Goal: Information Seeking & Learning: Learn about a topic

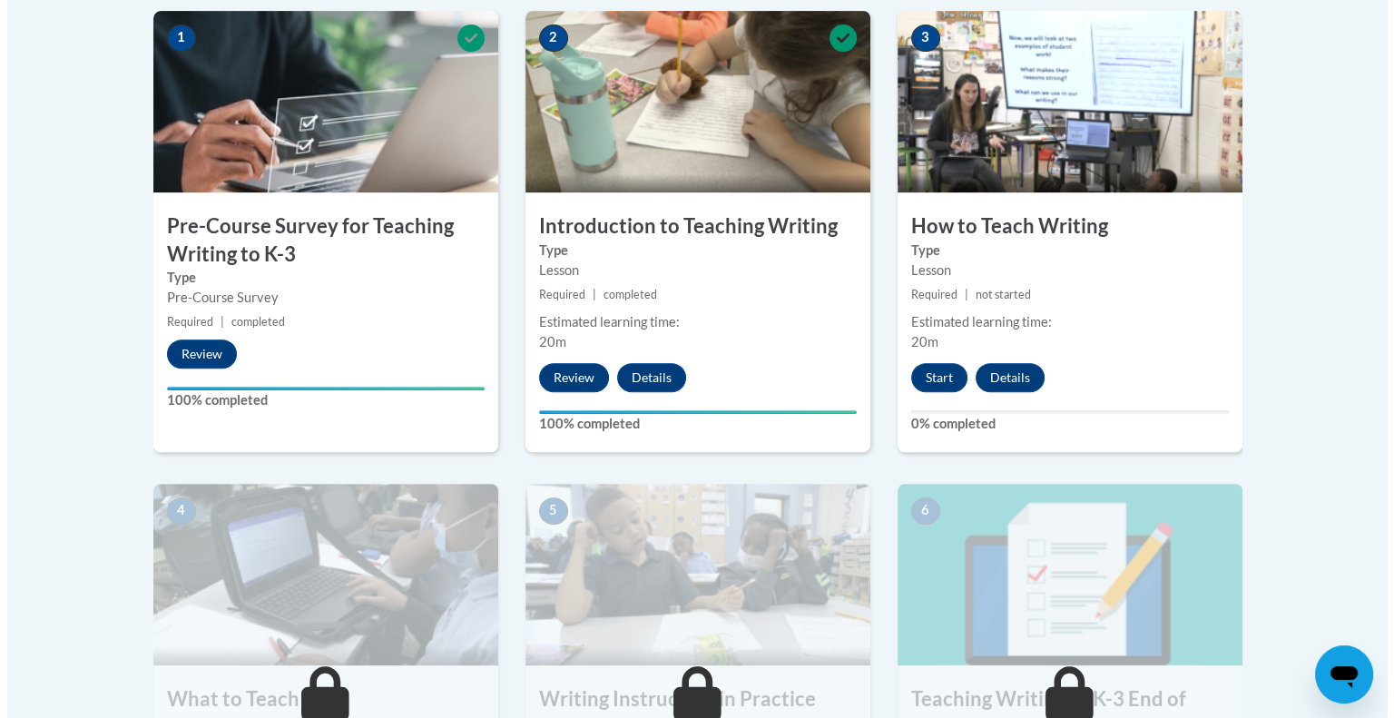
scroll to position [586, 0]
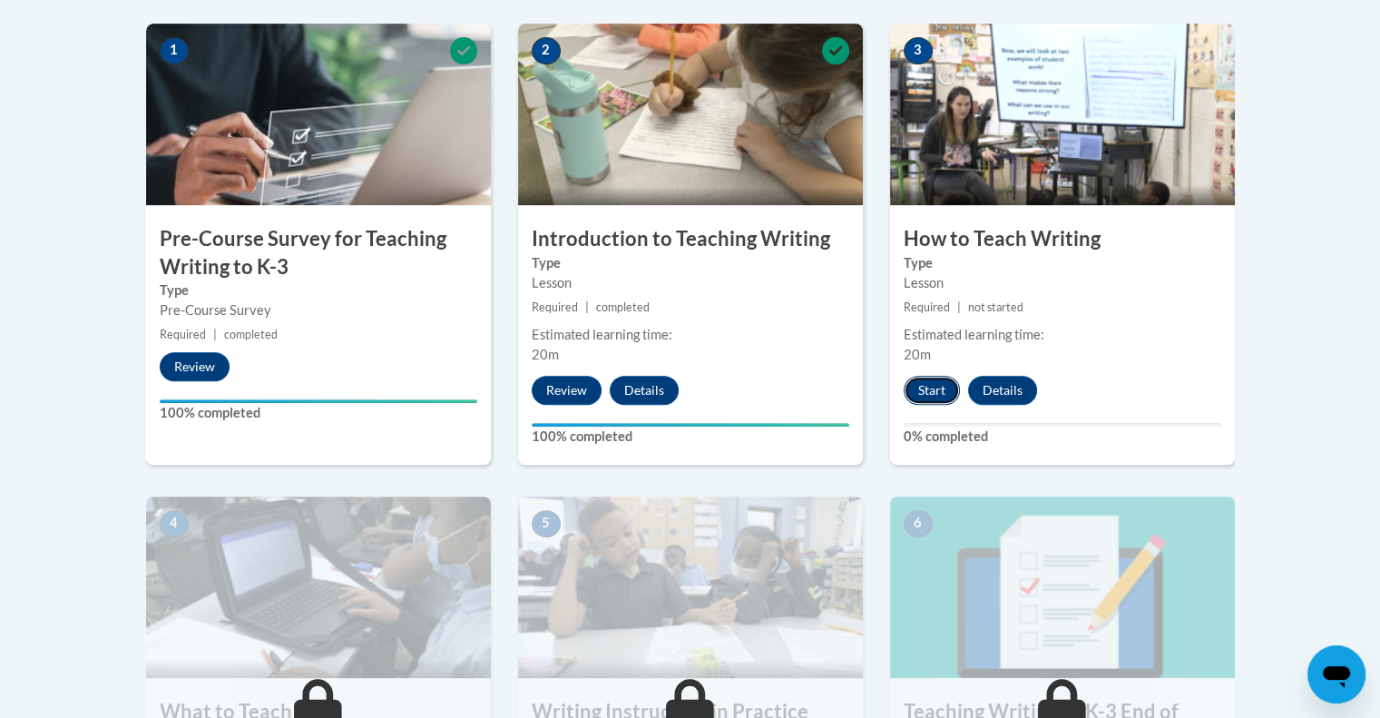
click at [926, 380] on button "Start" at bounding box center [932, 390] width 56 height 29
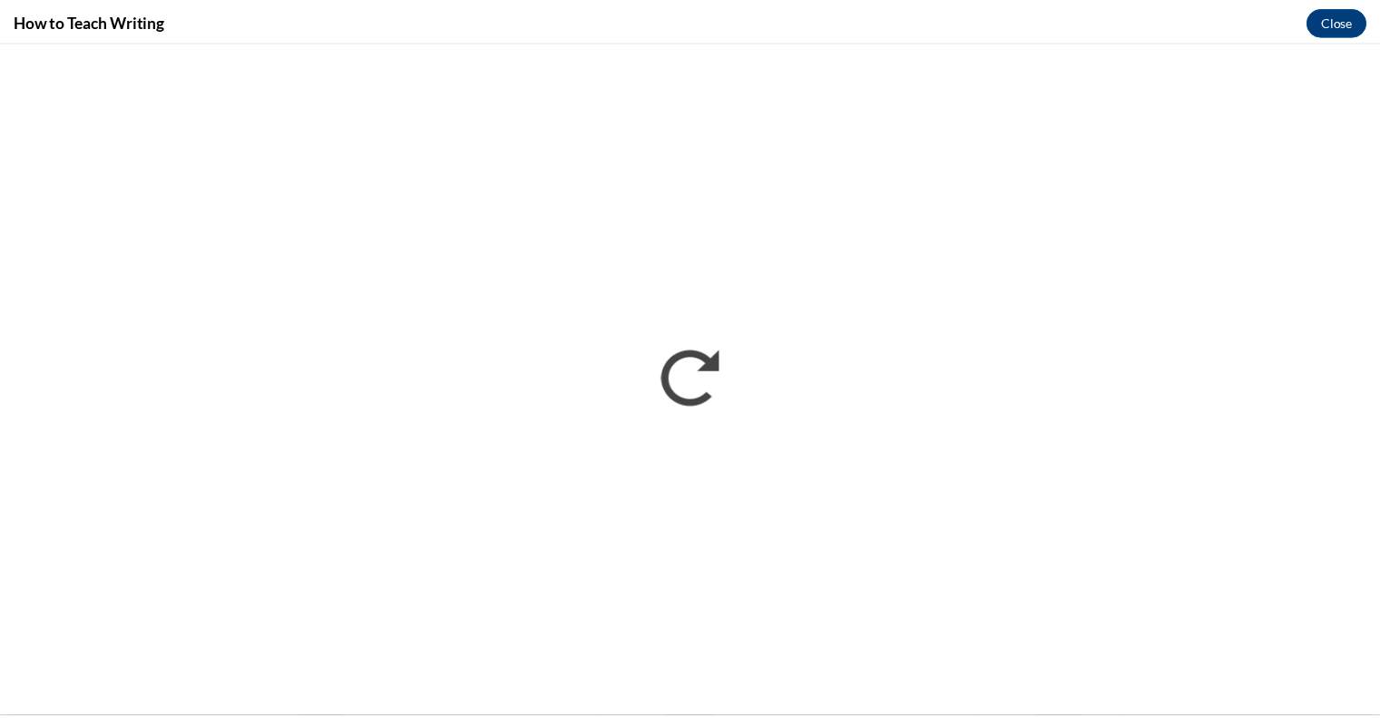
scroll to position [0, 0]
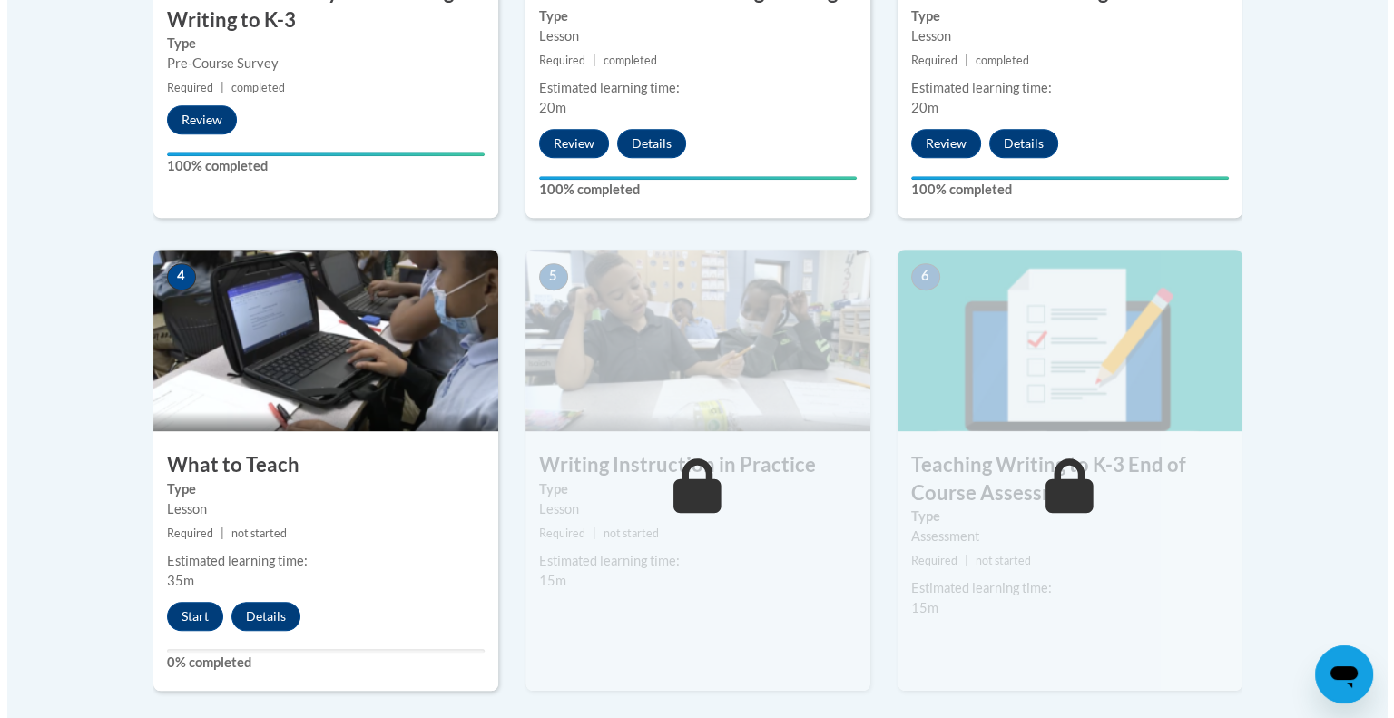
scroll to position [841, 0]
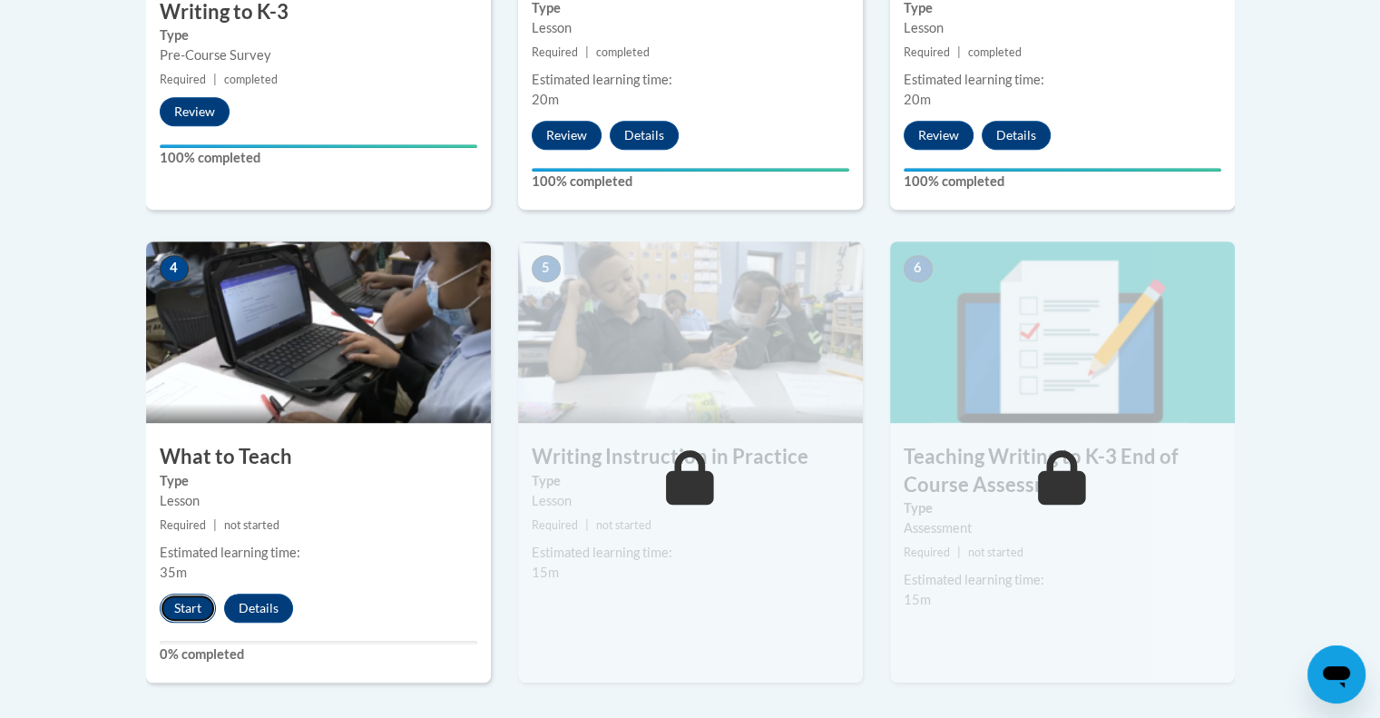
click at [184, 608] on button "Start" at bounding box center [188, 607] width 56 height 29
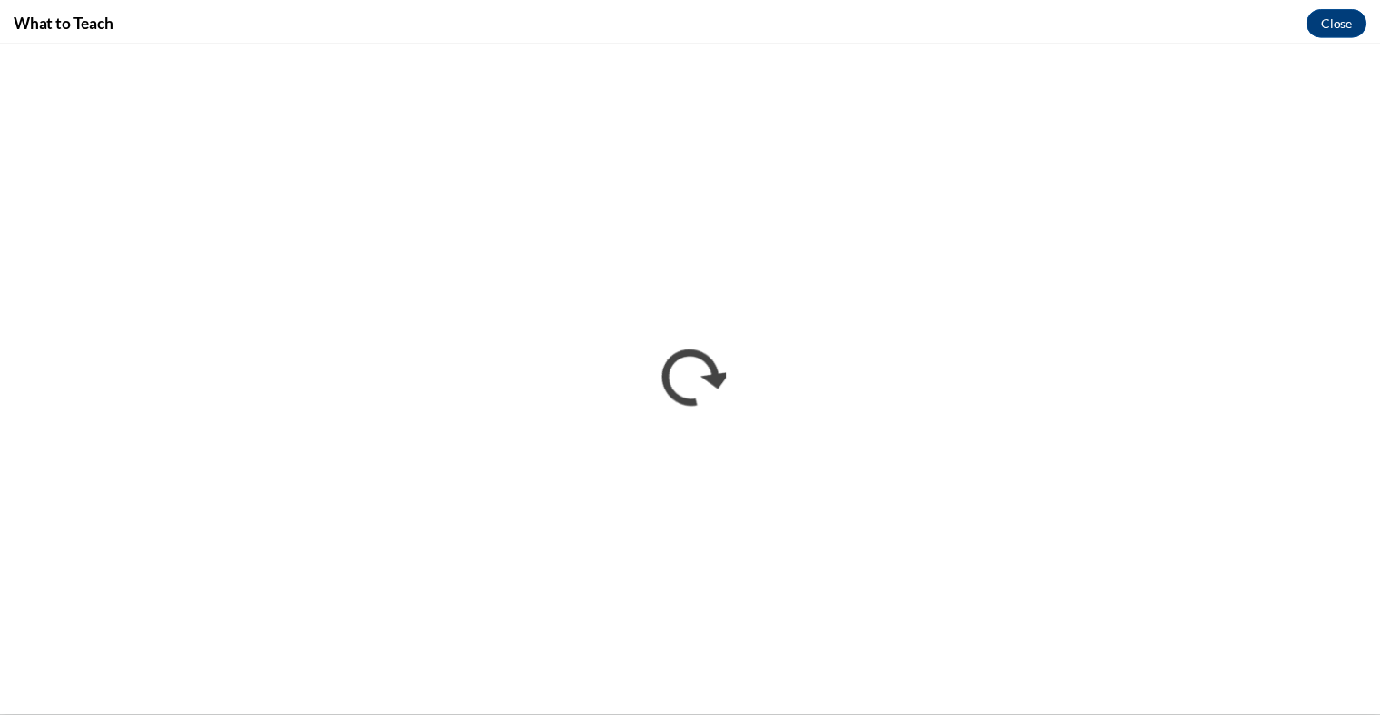
scroll to position [0, 0]
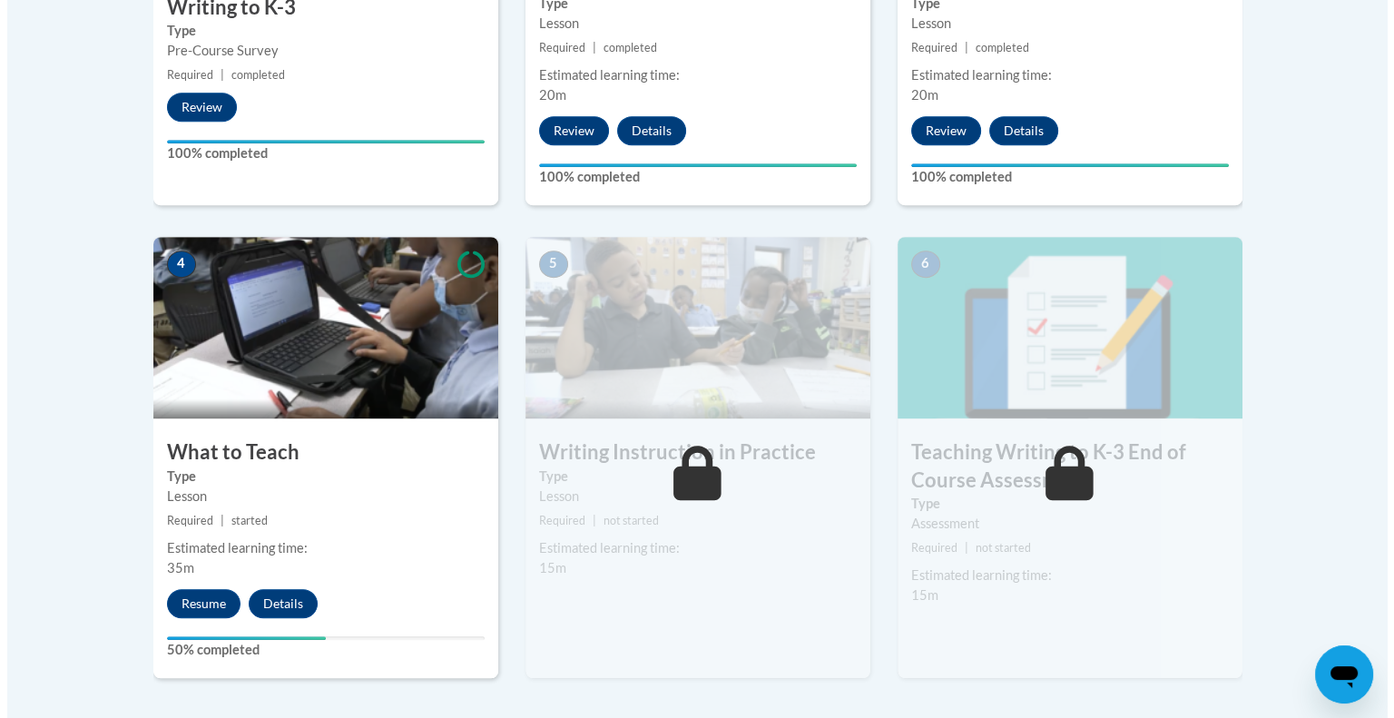
scroll to position [871, 0]
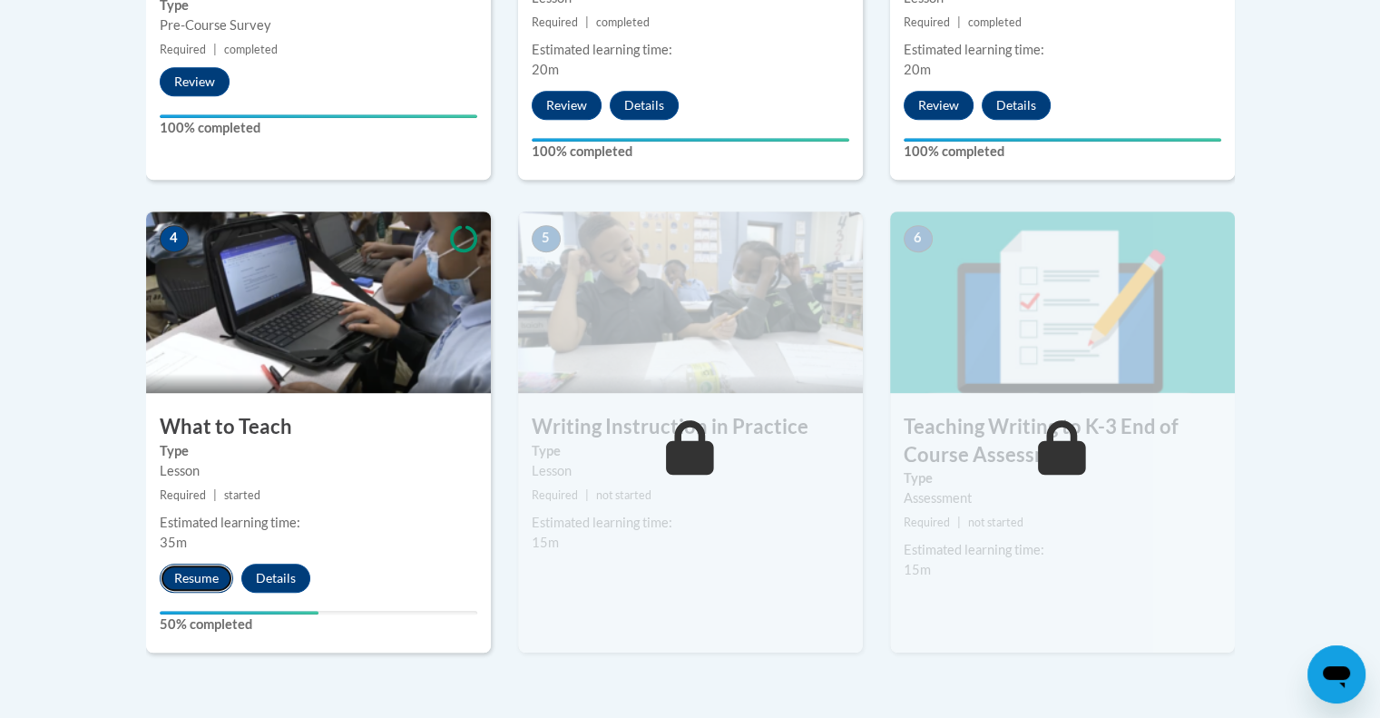
click at [184, 582] on button "Resume" at bounding box center [197, 578] width 74 height 29
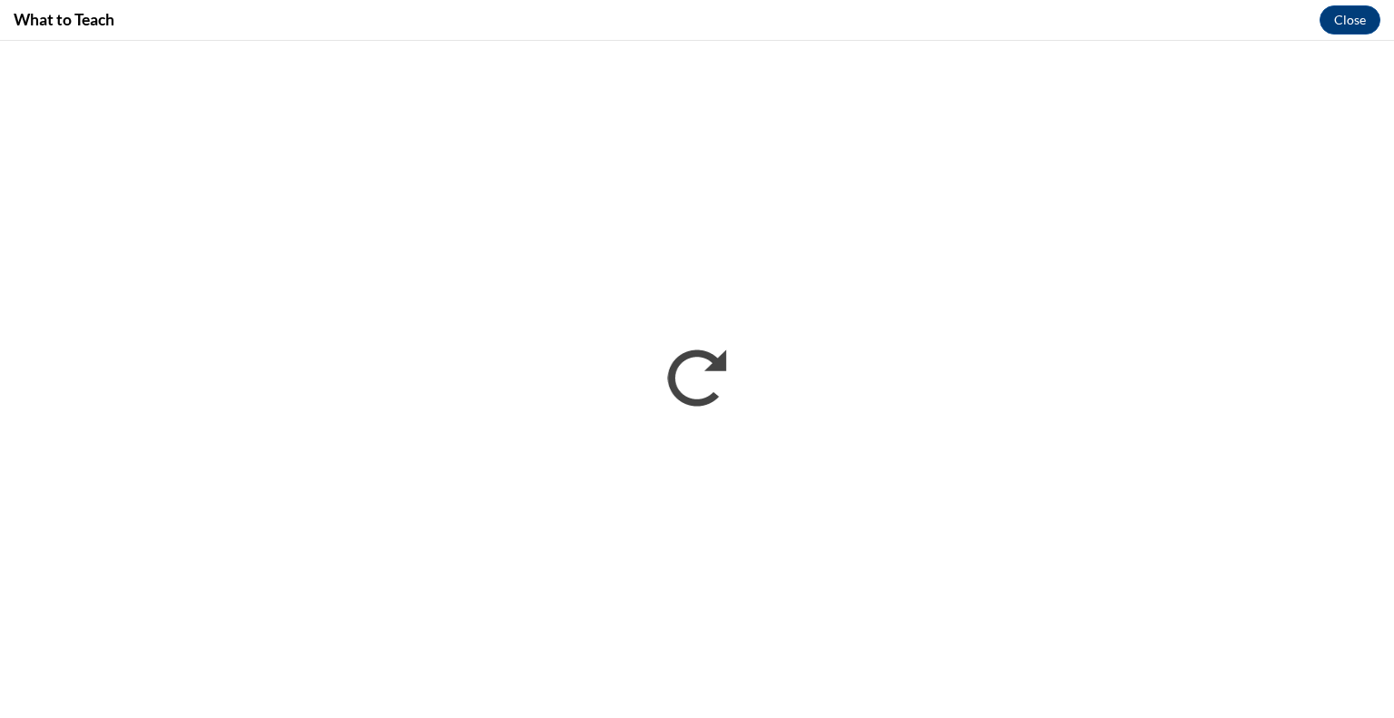
scroll to position [0, 0]
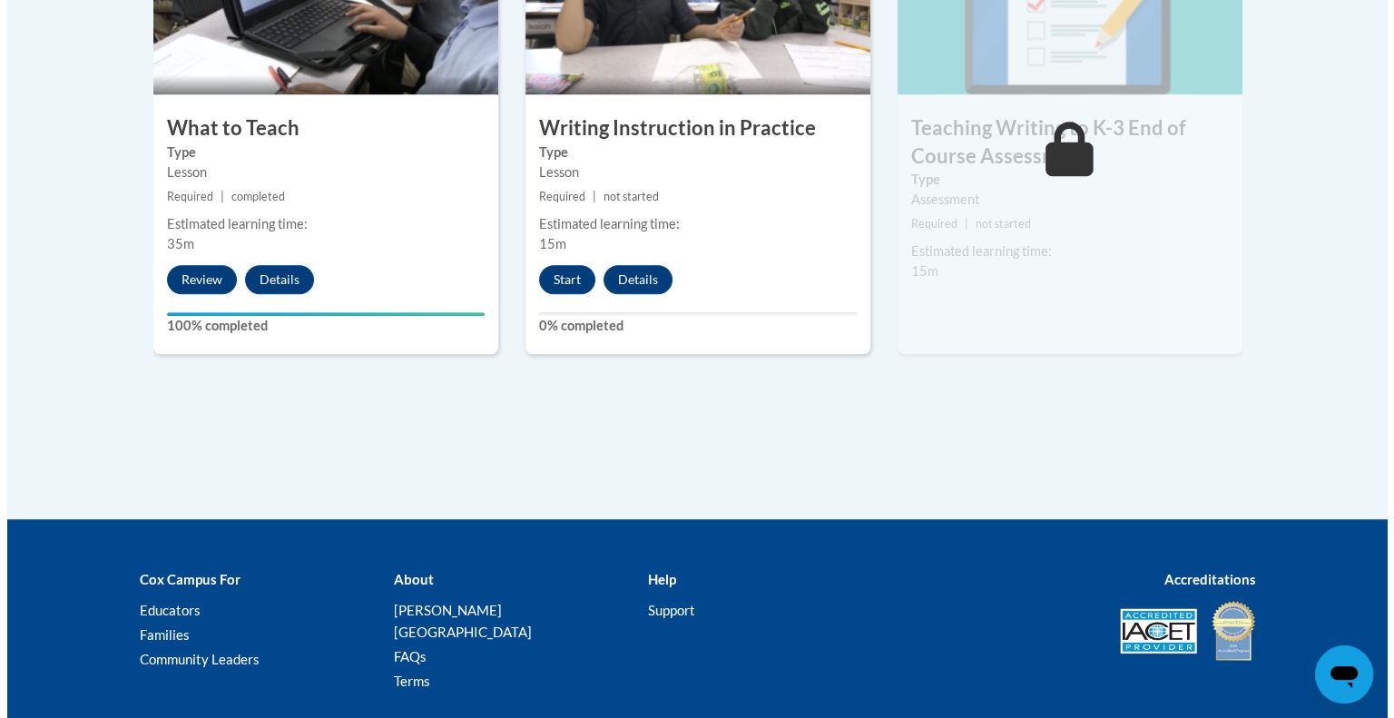
scroll to position [1191, 0]
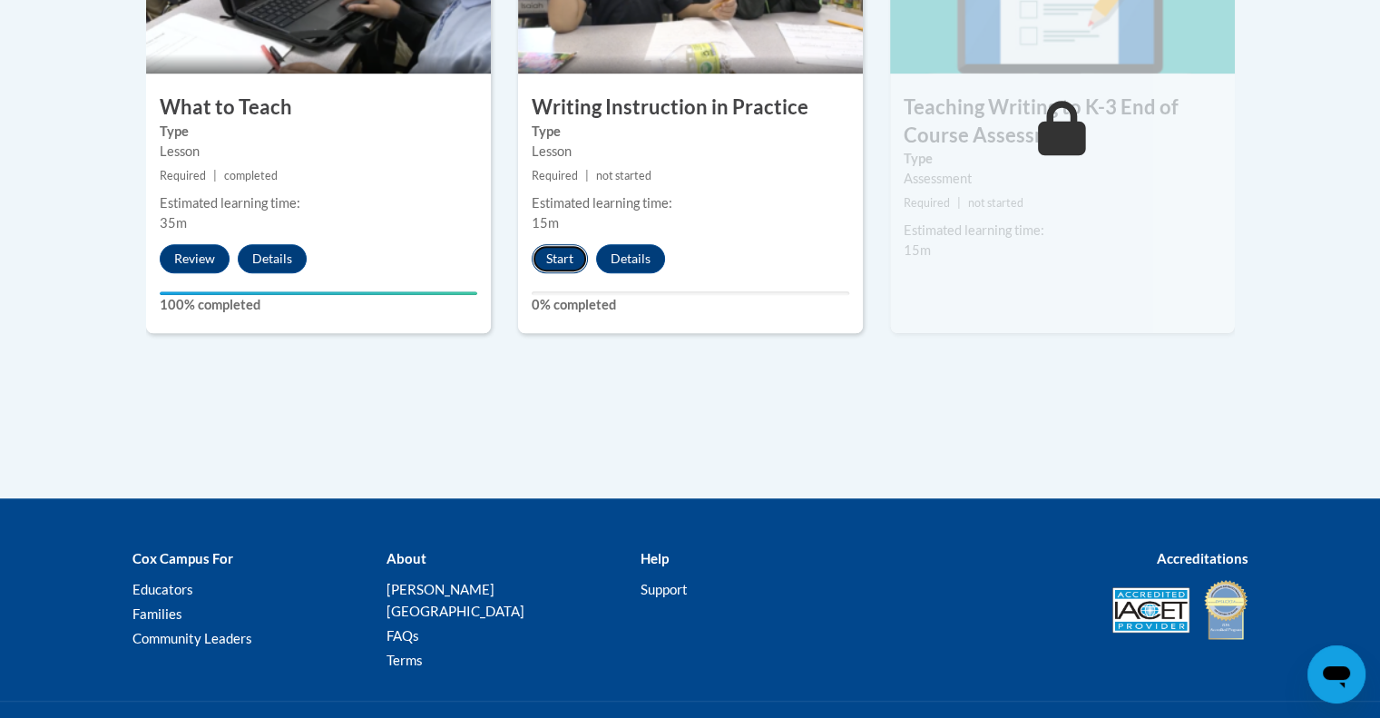
click at [558, 254] on button "Start" at bounding box center [560, 258] width 56 height 29
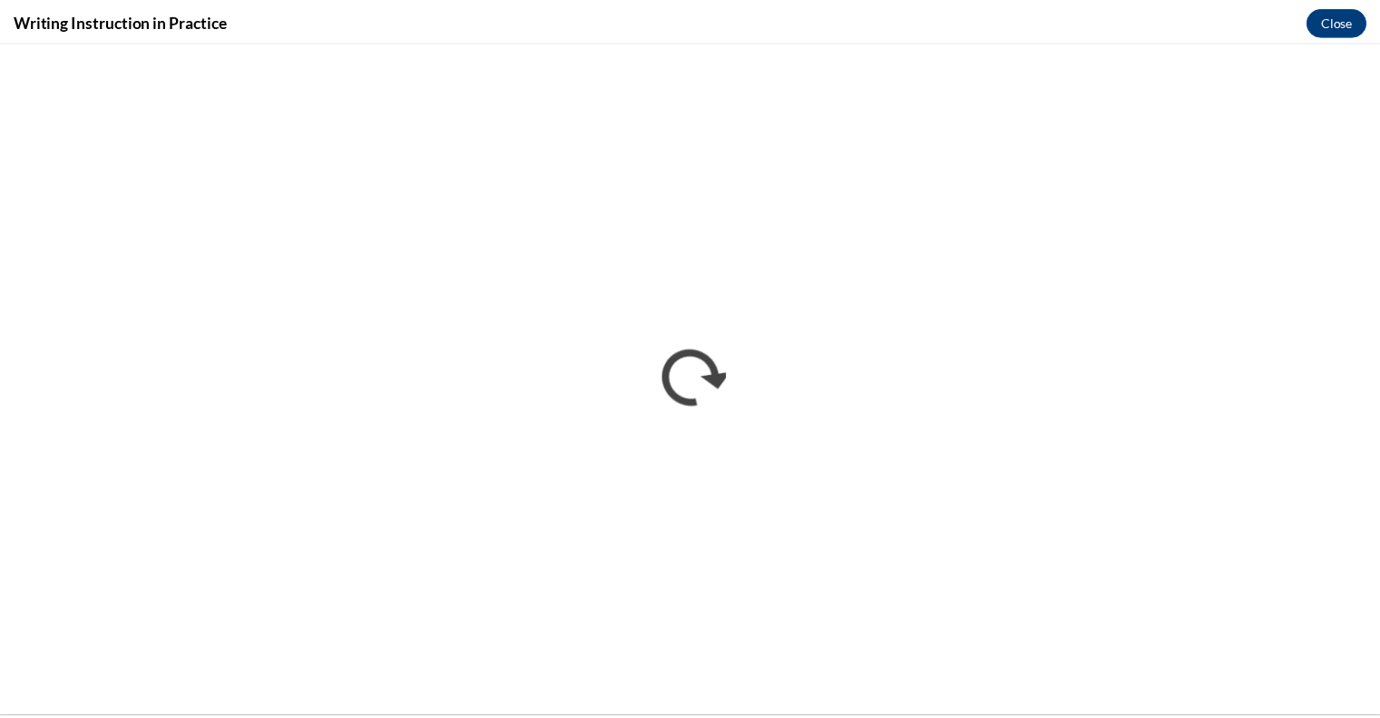
scroll to position [0, 0]
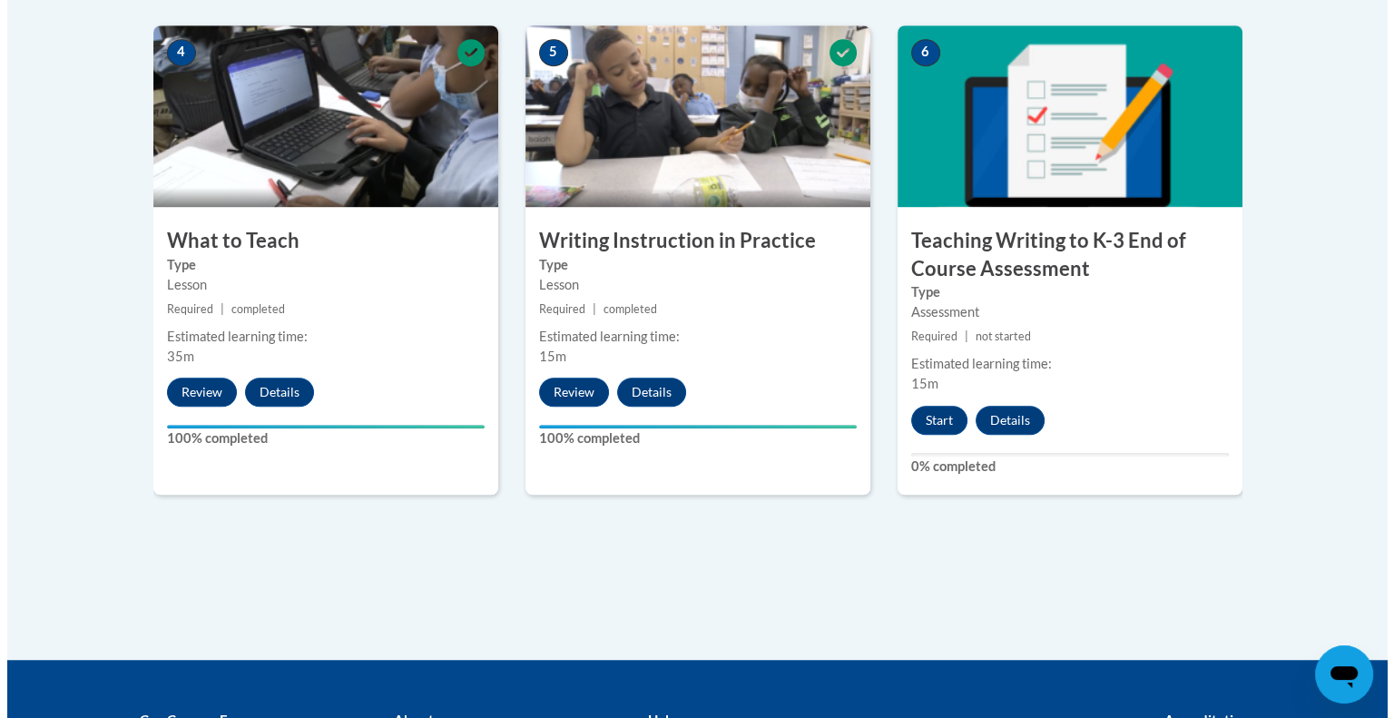
scroll to position [1024, 0]
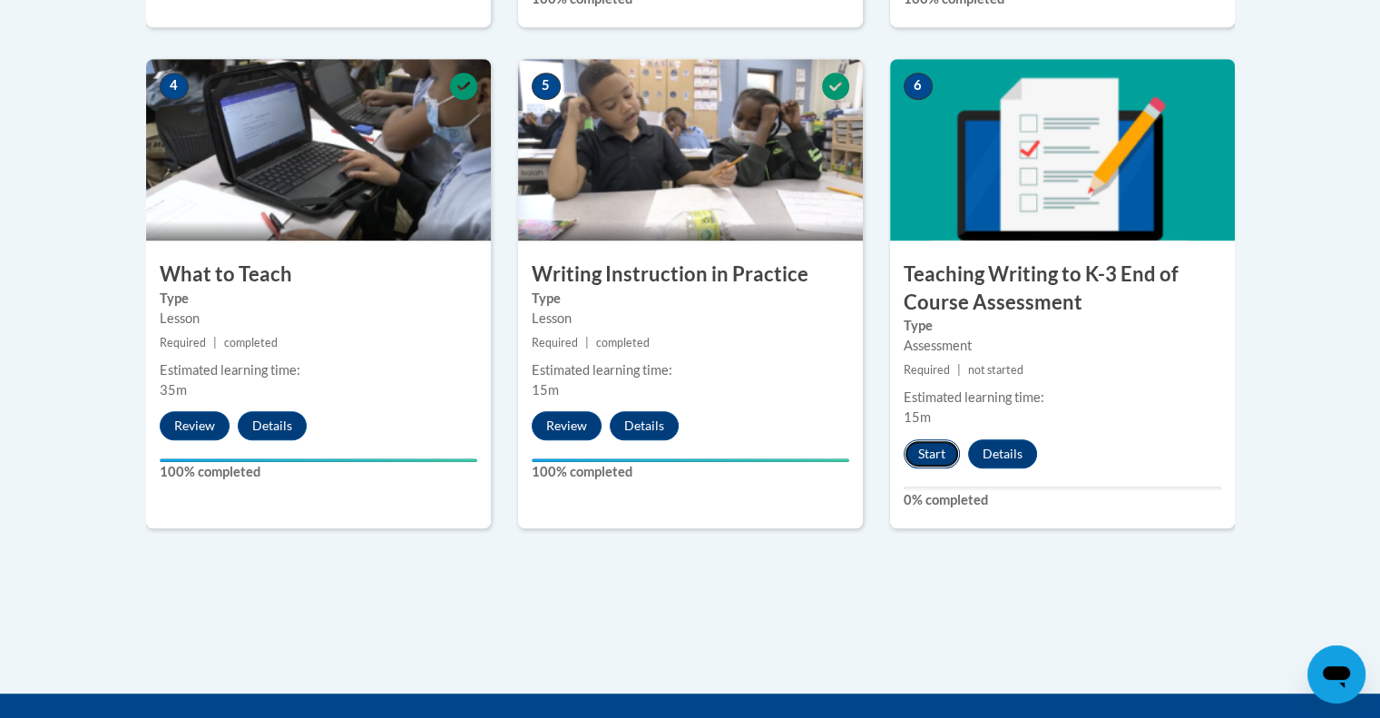
click at [926, 460] on button "Start" at bounding box center [932, 453] width 56 height 29
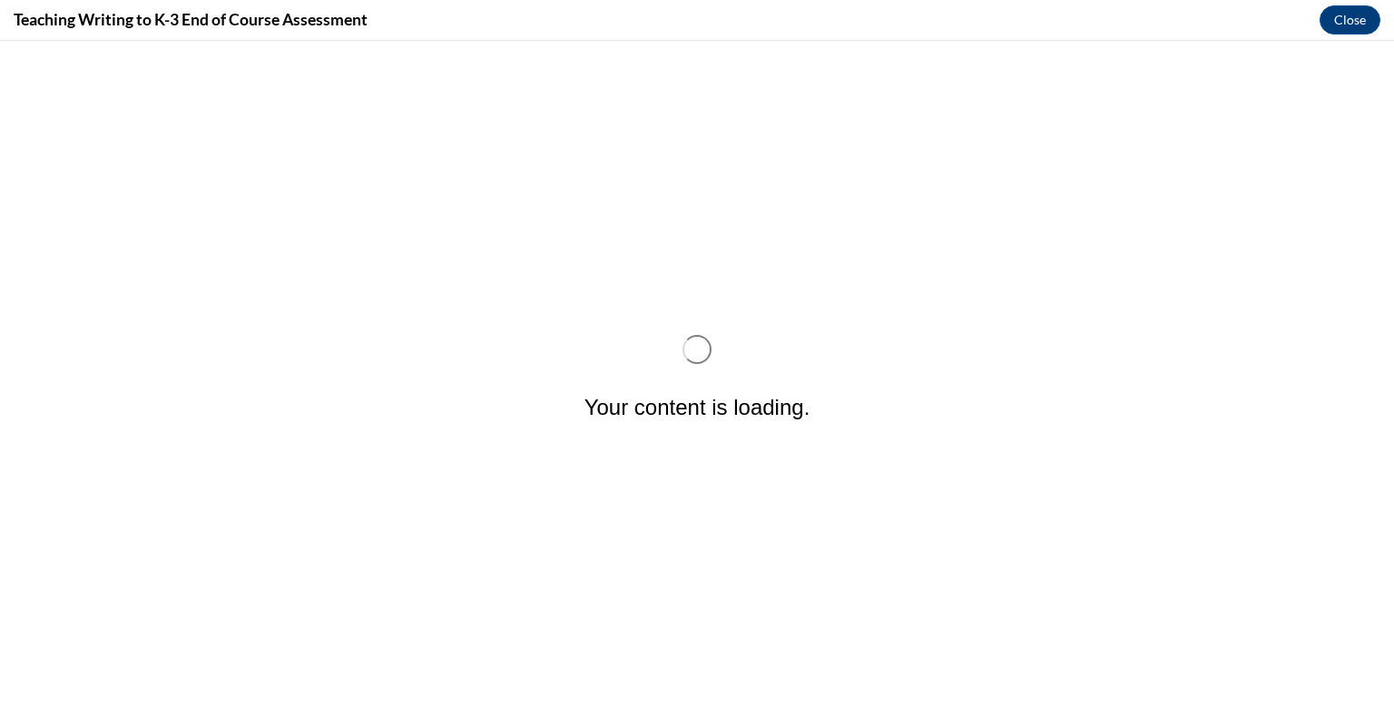
scroll to position [0, 0]
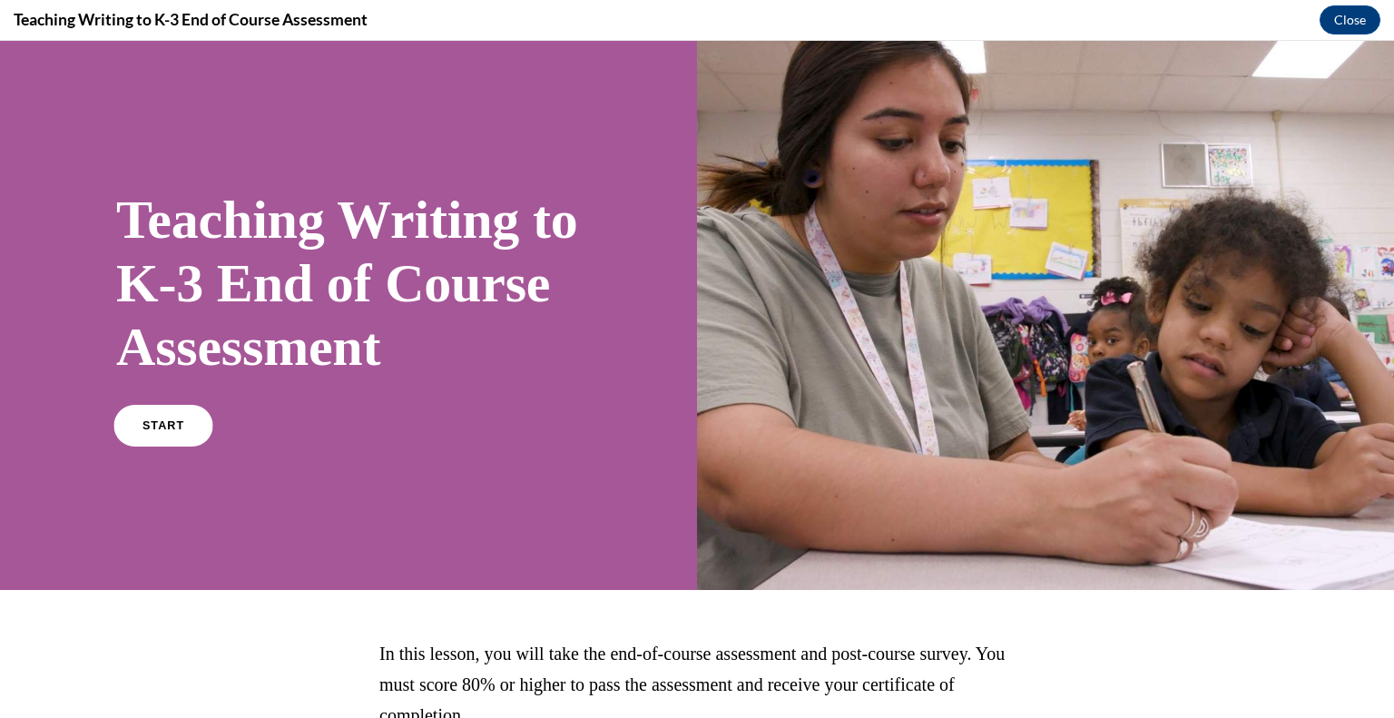
click at [173, 433] on span "START" at bounding box center [163, 426] width 42 height 14
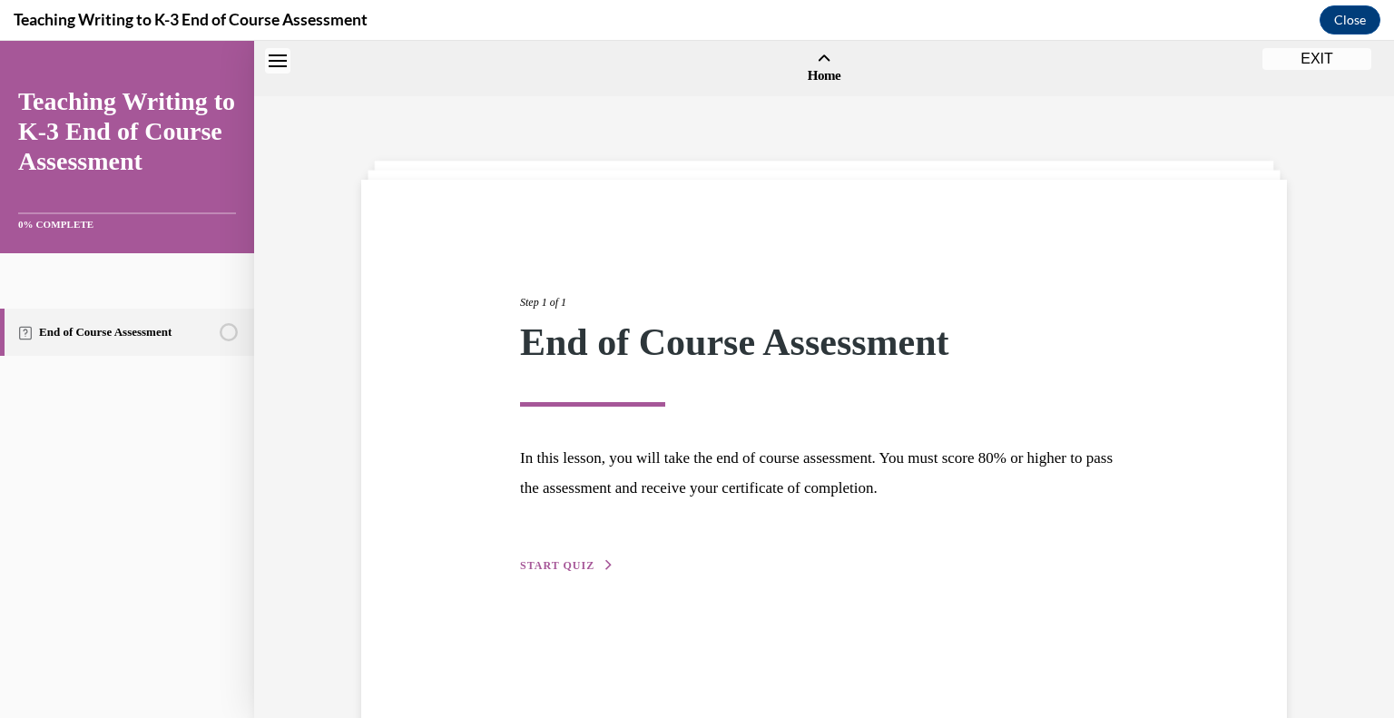
scroll to position [56, 0]
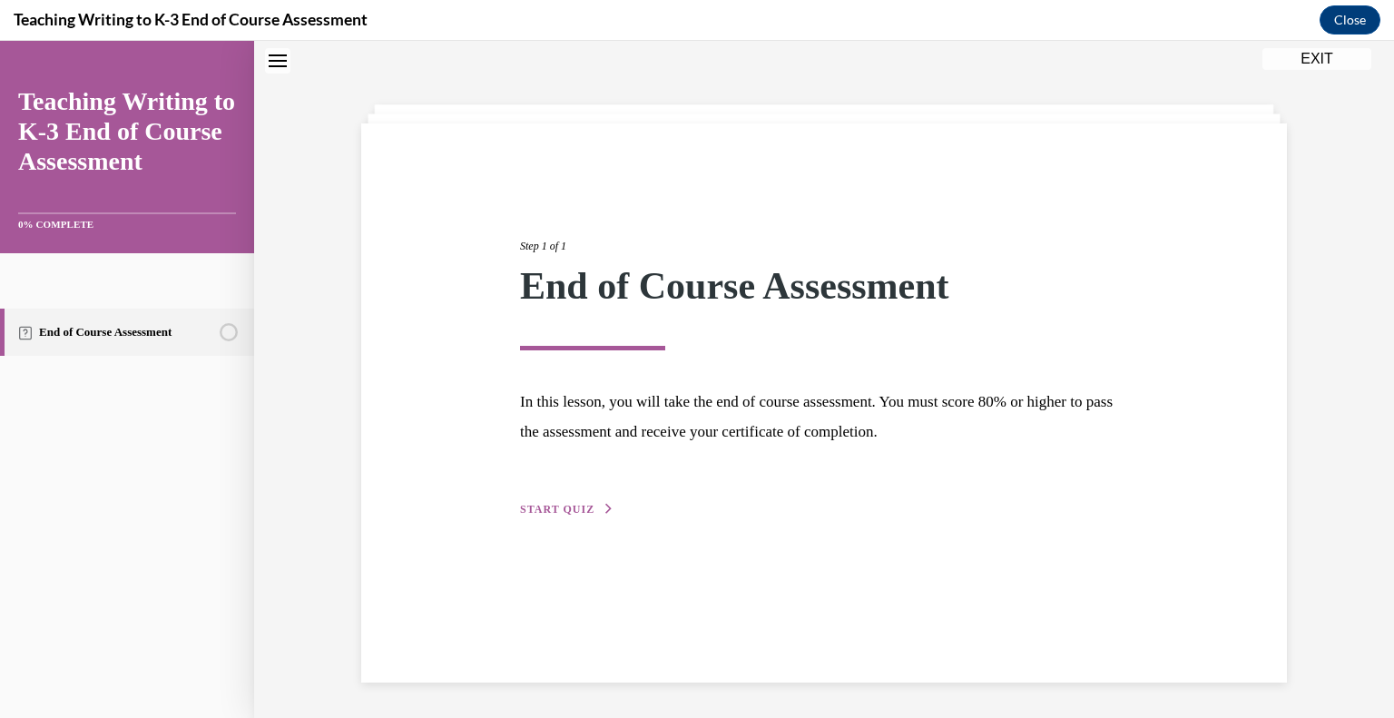
click at [544, 504] on span "START QUIZ" at bounding box center [557, 509] width 74 height 13
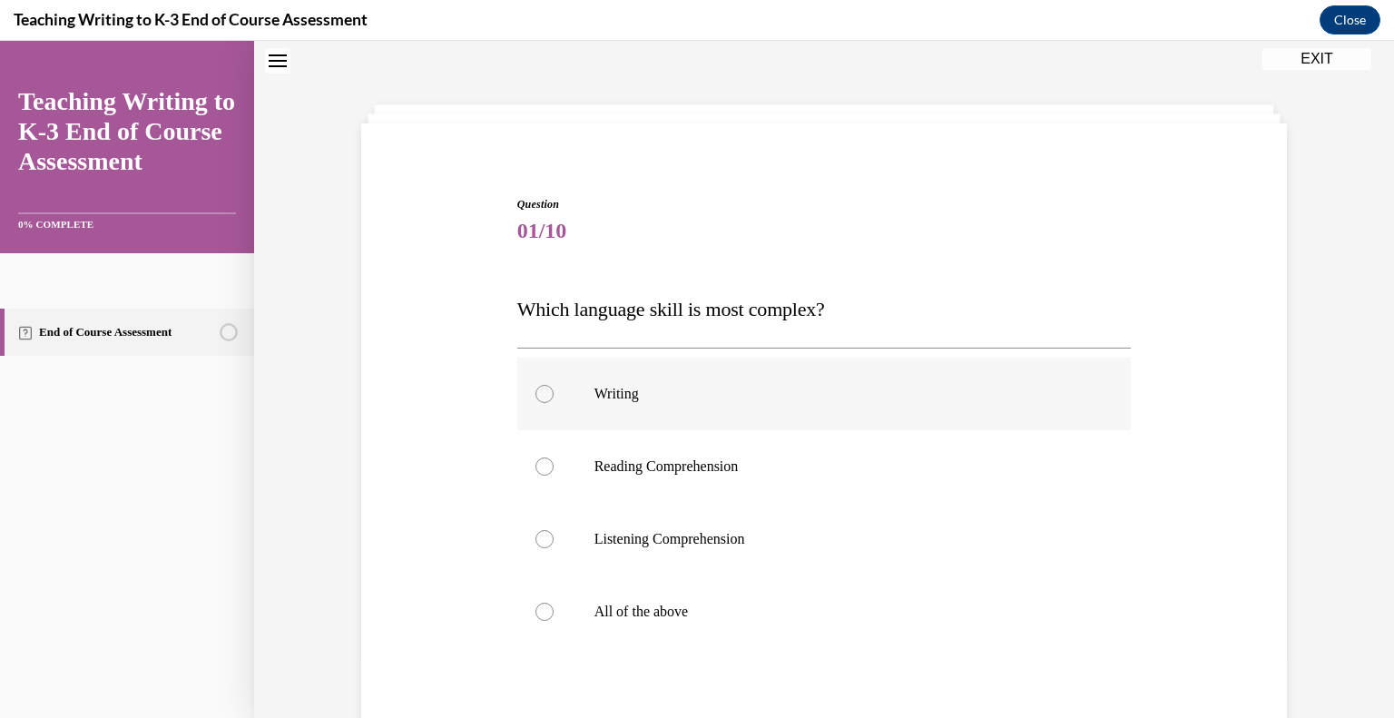
click at [542, 396] on div at bounding box center [544, 394] width 18 height 18
click at [542, 396] on input "Writing" at bounding box center [544, 394] width 18 height 18
radio input "true"
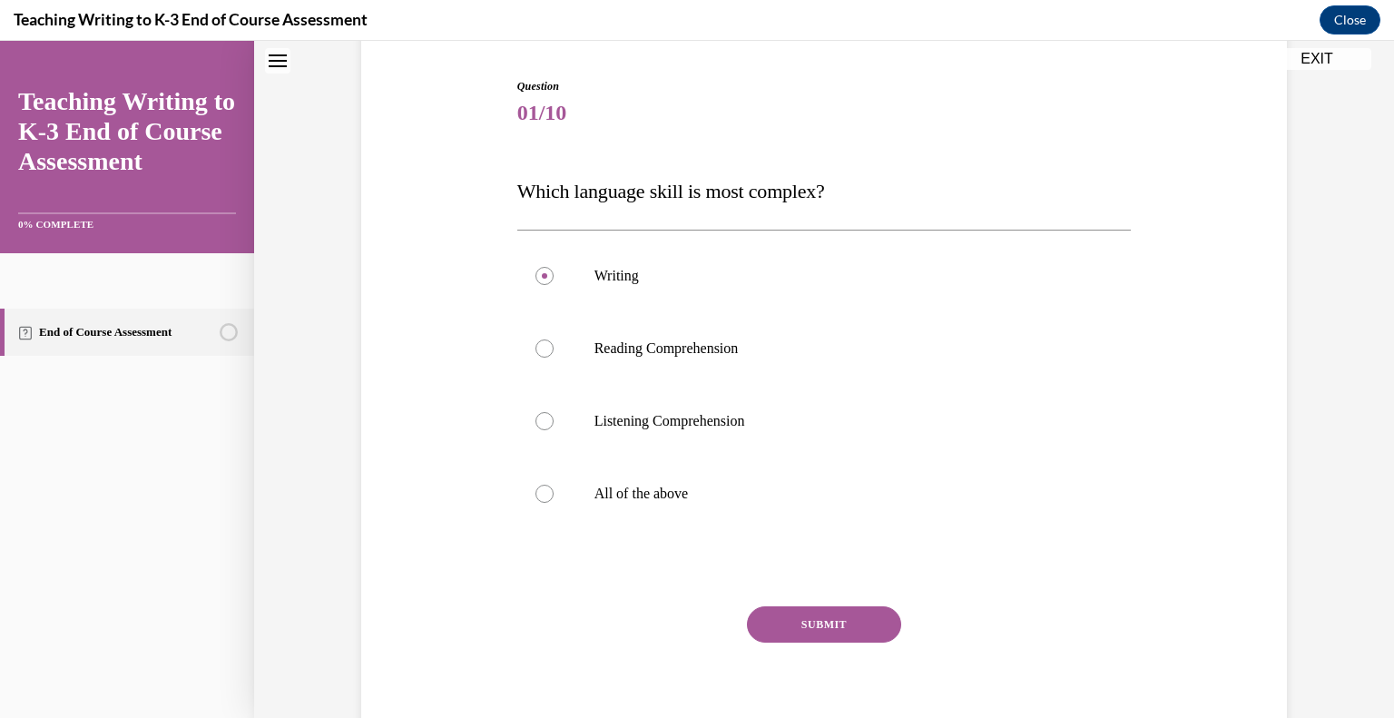
scroll to position [177, 0]
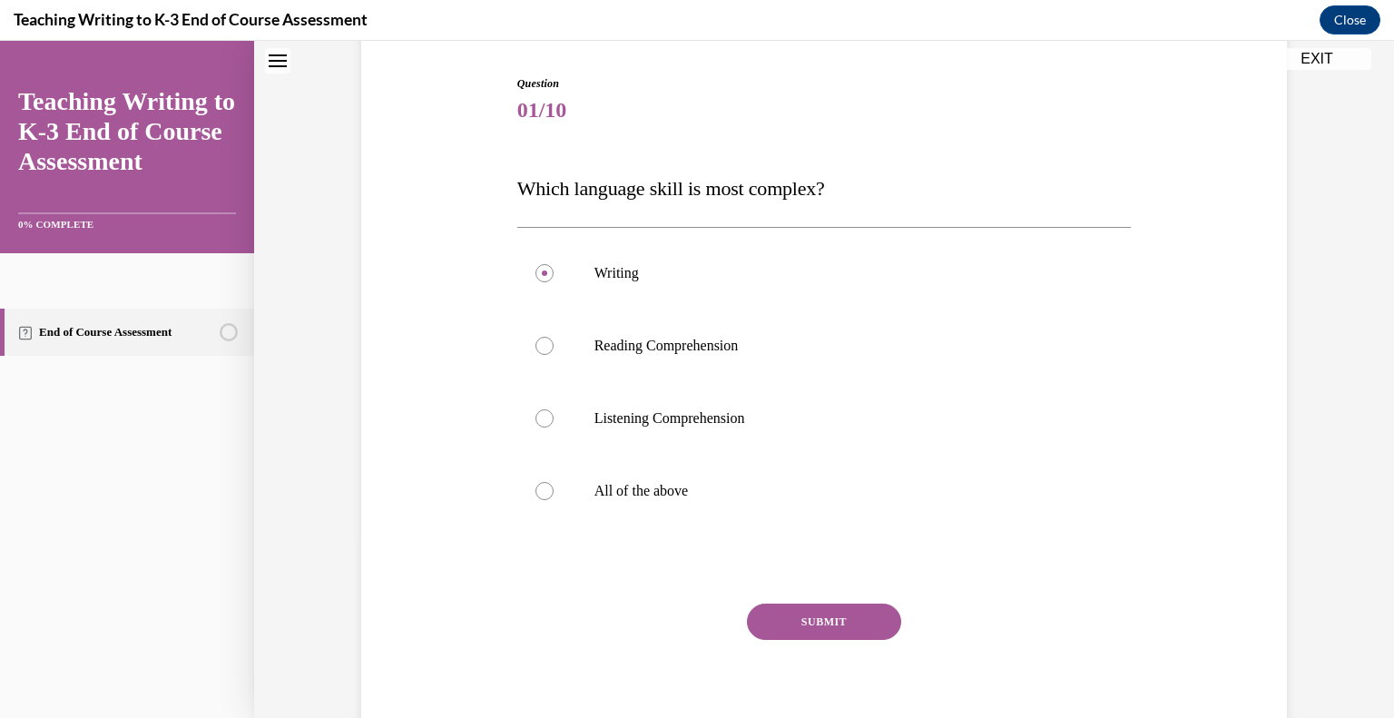
click at [809, 627] on button "SUBMIT" at bounding box center [824, 621] width 154 height 36
click at [535, 493] on div at bounding box center [544, 491] width 18 height 18
click at [535, 493] on input "All of the above" at bounding box center [544, 491] width 18 height 18
radio input "true"
click at [832, 638] on button "SUBMIT" at bounding box center [824, 621] width 154 height 36
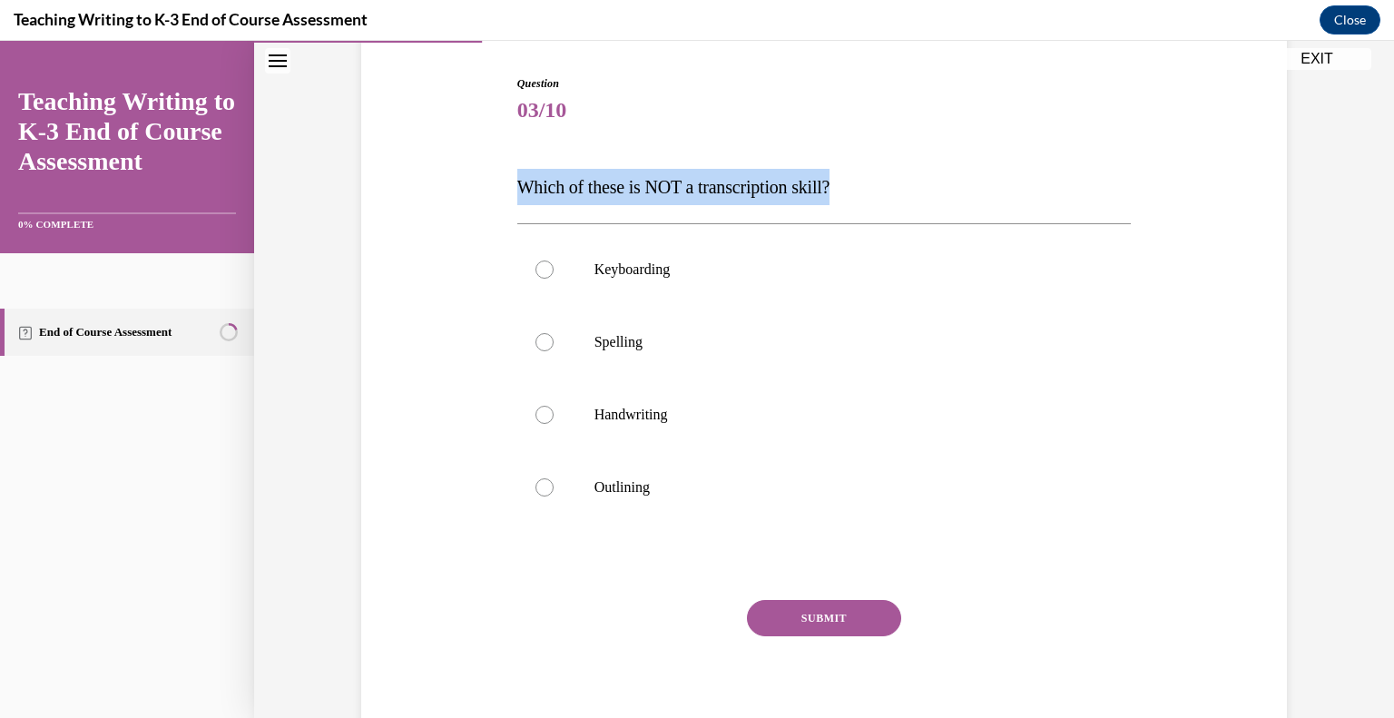
drag, startPoint x: 500, startPoint y: 190, endPoint x: 872, endPoint y: 164, distance: 372.9
click at [872, 164] on div "Question 03/10 Which of these is NOT a transcription skill? Keyboarding Spellin…" at bounding box center [824, 385] width 935 height 728
copy span "Which of these is NOT a transcription skill?"
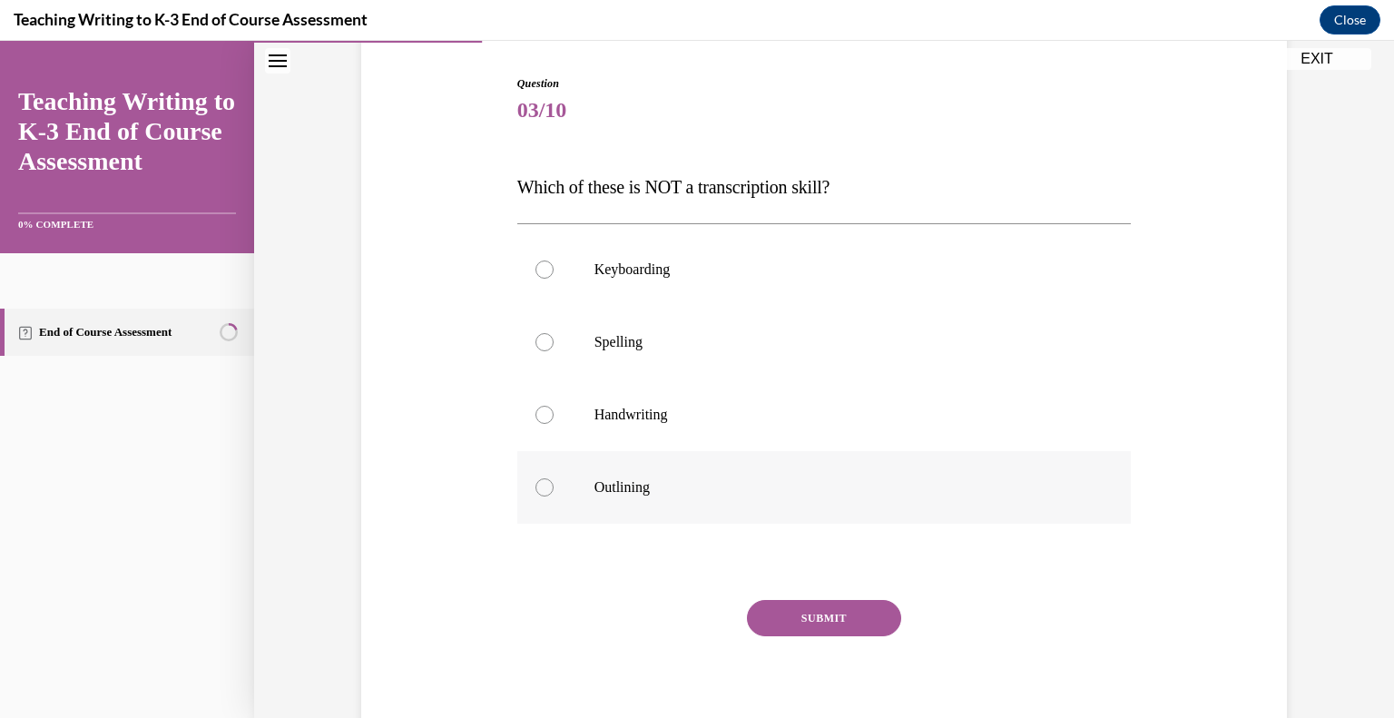
click at [535, 495] on div at bounding box center [544, 487] width 18 height 18
click at [535, 495] on input "Outlining" at bounding box center [544, 487] width 18 height 18
radio input "true"
click at [814, 618] on button "SUBMIT" at bounding box center [824, 618] width 154 height 36
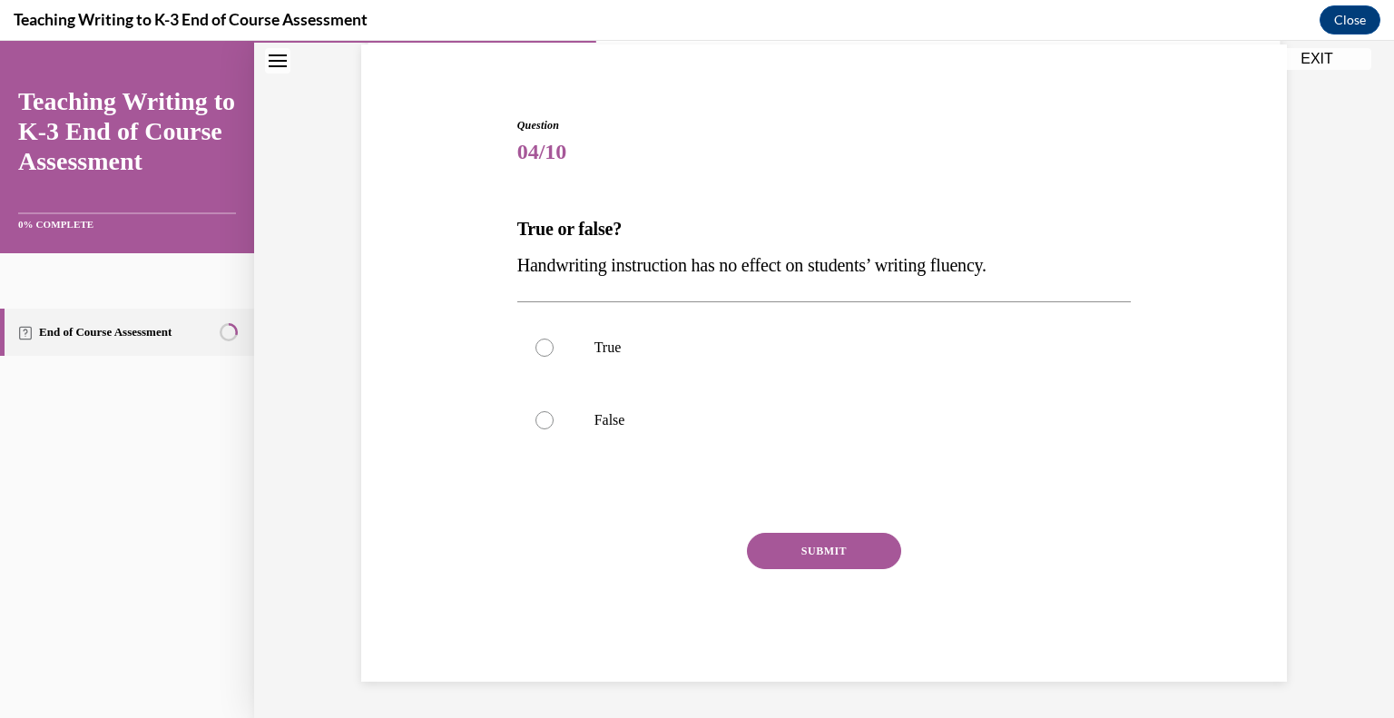
scroll to position [134, 0]
click at [535, 419] on div at bounding box center [544, 421] width 18 height 18
click at [535, 419] on input "False" at bounding box center [544, 421] width 18 height 18
radio input "true"
click at [816, 554] on button "SUBMIT" at bounding box center [824, 552] width 154 height 36
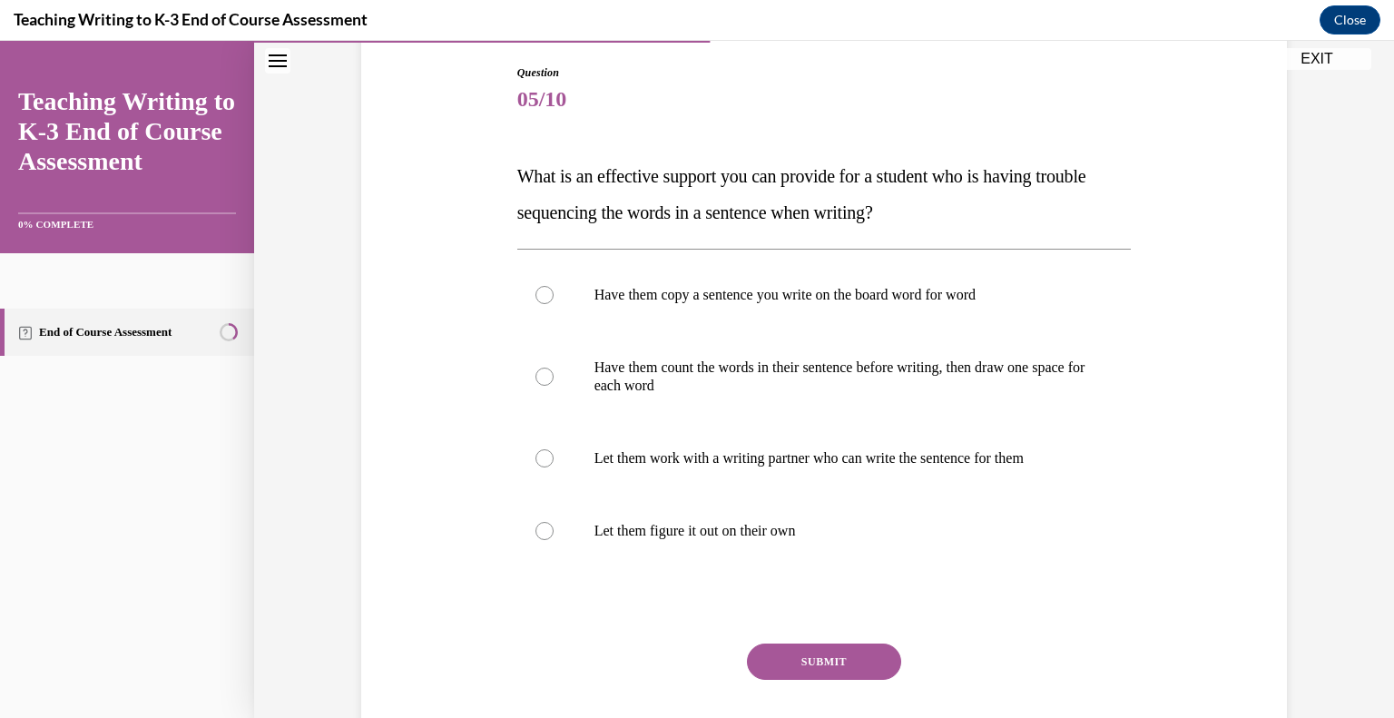
scroll to position [189, 0]
click at [537, 377] on div at bounding box center [544, 376] width 18 height 18
click at [537, 377] on input "Have them count the words in their sentence before writing, then draw one space…" at bounding box center [544, 376] width 18 height 18
radio input "true"
drag, startPoint x: 511, startPoint y: 176, endPoint x: 993, endPoint y: 206, distance: 482.8
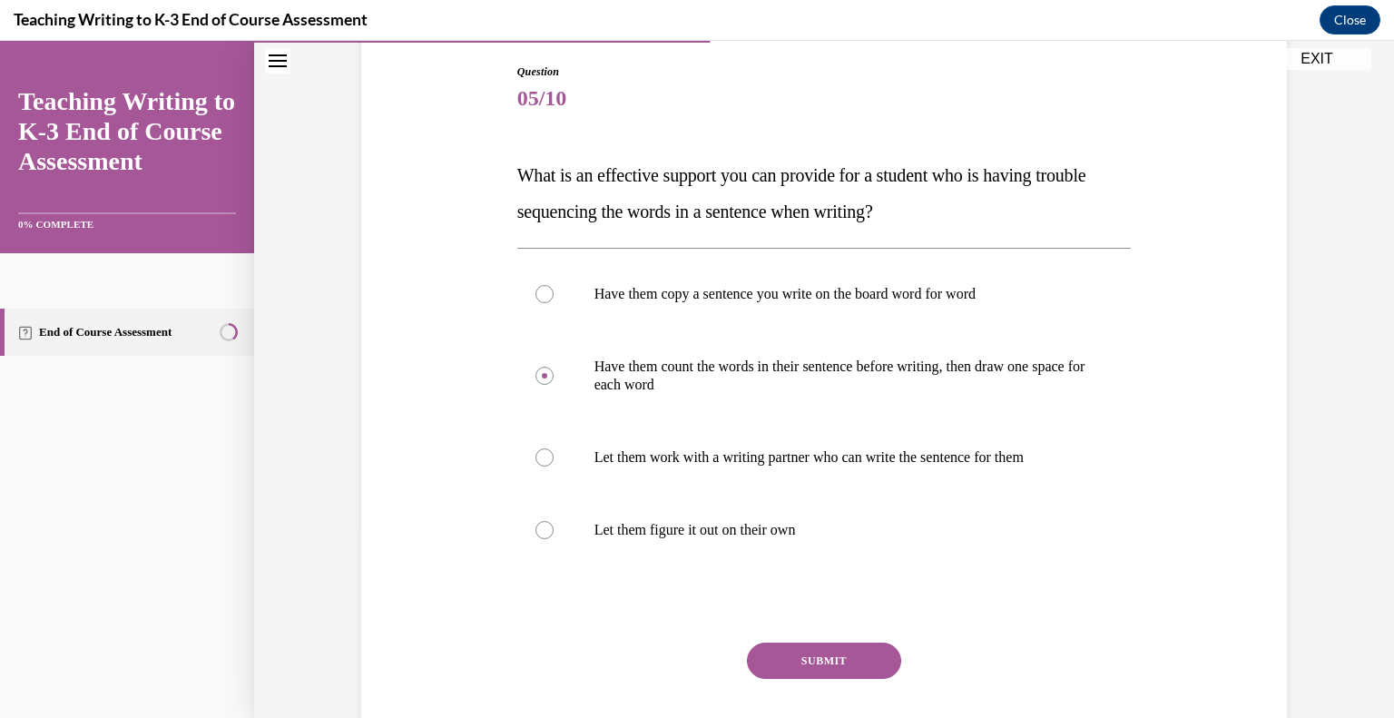
click at [993, 206] on p "What is an effective support you can provide for a student who is having troubl…" at bounding box center [824, 193] width 614 height 73
copy span "What is an effective support you can provide for a student who is having troubl…"
click at [820, 652] on button "SUBMIT" at bounding box center [824, 660] width 154 height 36
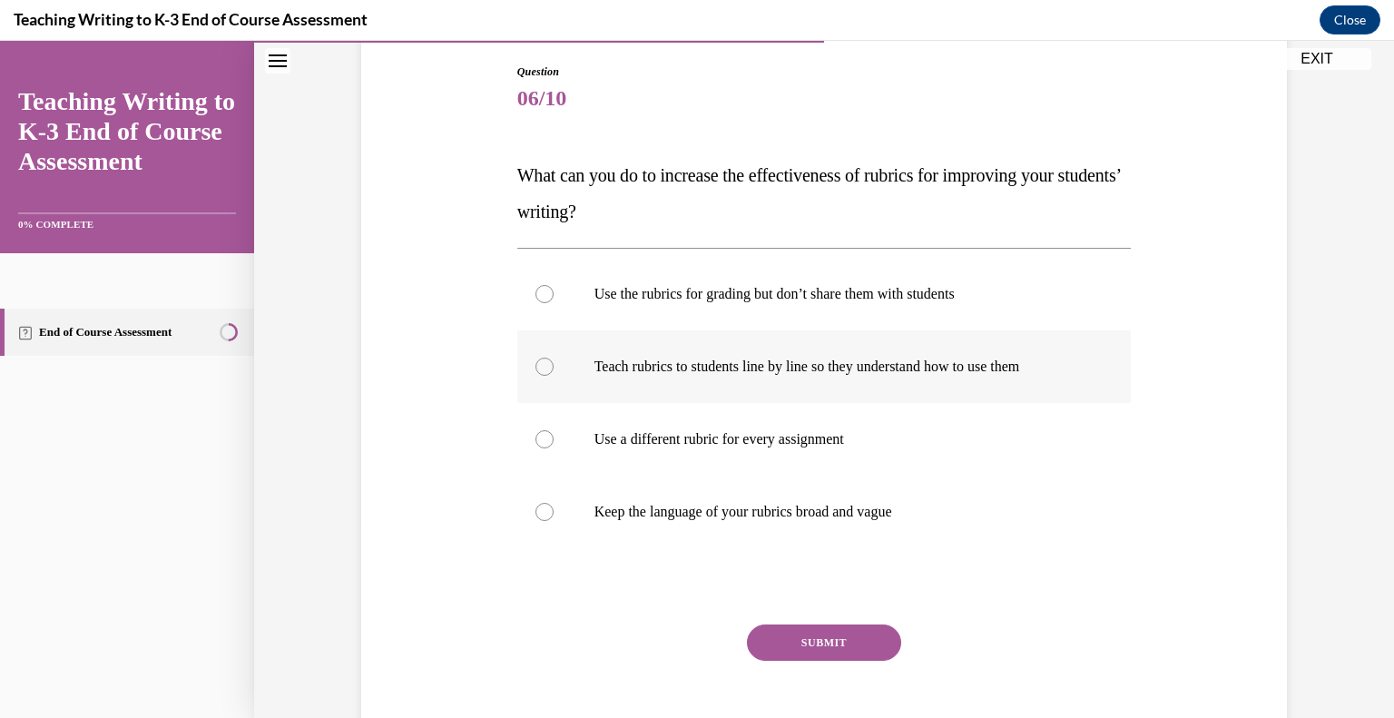
click at [535, 370] on div at bounding box center [544, 367] width 18 height 18
click at [535, 370] on input "Teach rubrics to students line by line so they understand how to use them" at bounding box center [544, 367] width 18 height 18
radio input "true"
click at [824, 628] on button "SUBMIT" at bounding box center [824, 642] width 154 height 36
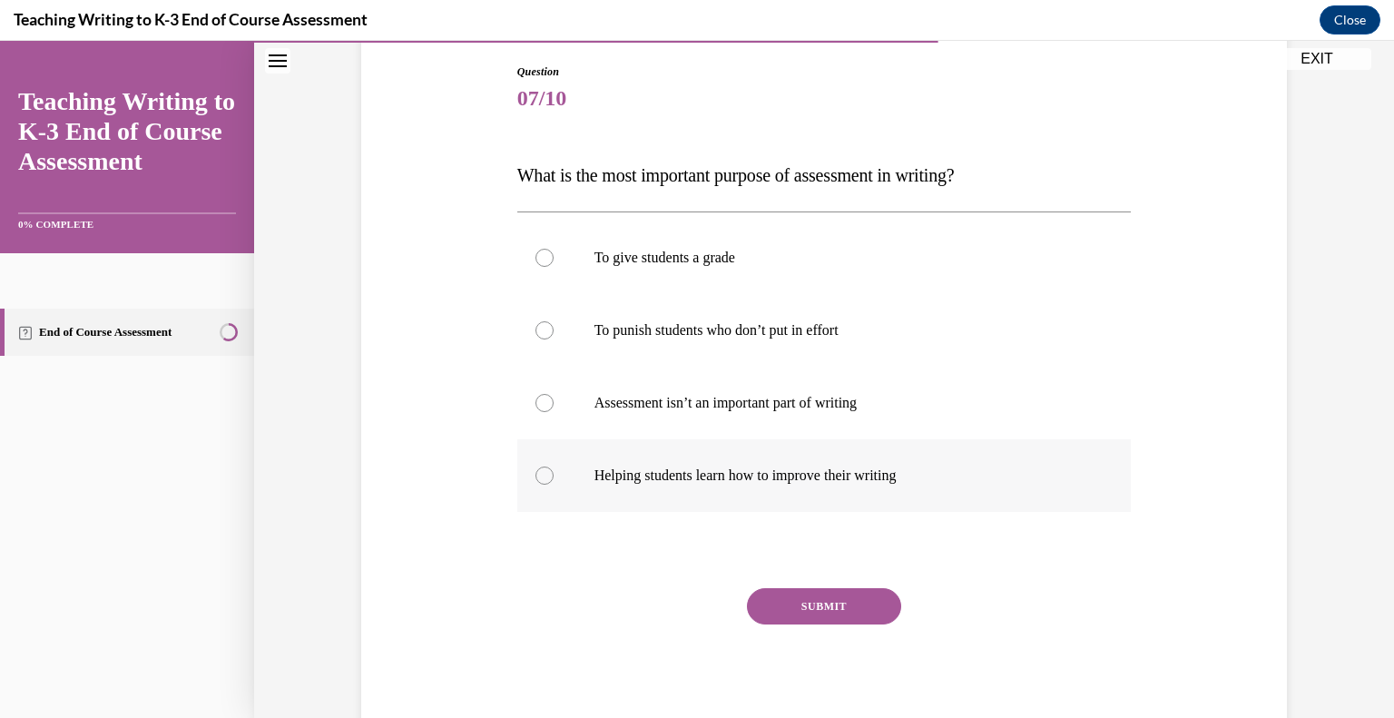
click at [541, 469] on div at bounding box center [544, 475] width 18 height 18
click at [541, 469] on input "Helping students learn how to improve their writing" at bounding box center [544, 475] width 18 height 18
radio input "true"
click at [807, 599] on button "SUBMIT" at bounding box center [824, 606] width 154 height 36
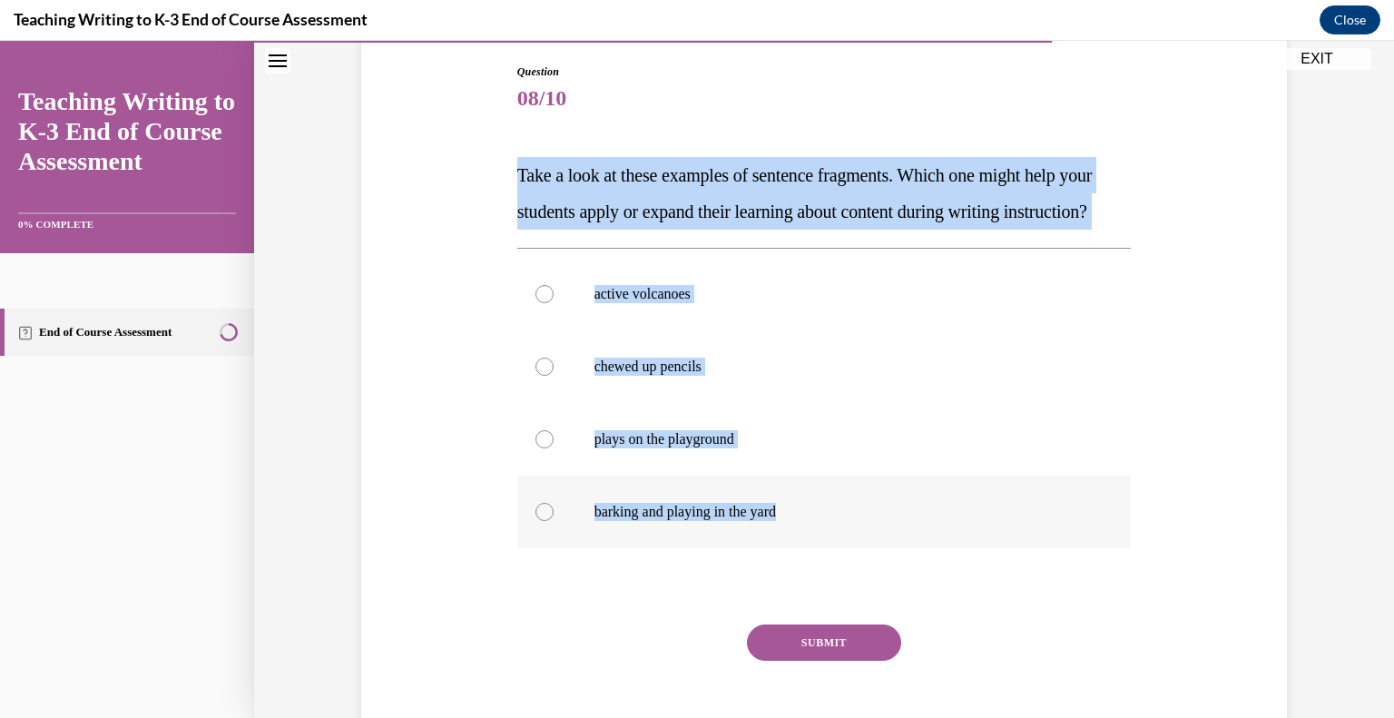
drag, startPoint x: 497, startPoint y: 163, endPoint x: 787, endPoint y: 554, distance: 485.8
click at [787, 554] on div "Question 08/10 Take a look at these examples of sentence fragments. Which one m…" at bounding box center [824, 391] width 935 height 764
copy div "Take a look at these examples of sentence fragments. Which one might help your …"
click at [535, 376] on div at bounding box center [544, 367] width 18 height 18
click at [535, 376] on input "chewed up pencils" at bounding box center [544, 367] width 18 height 18
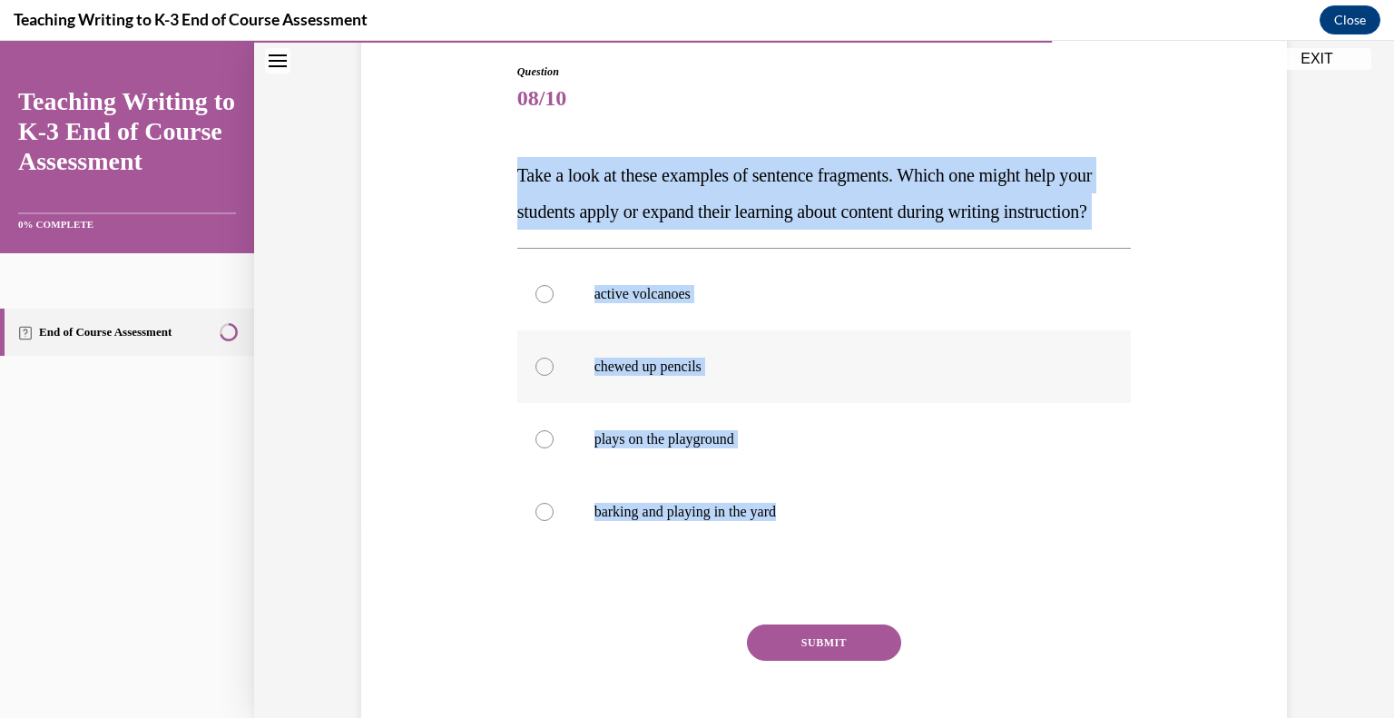
radio input "true"
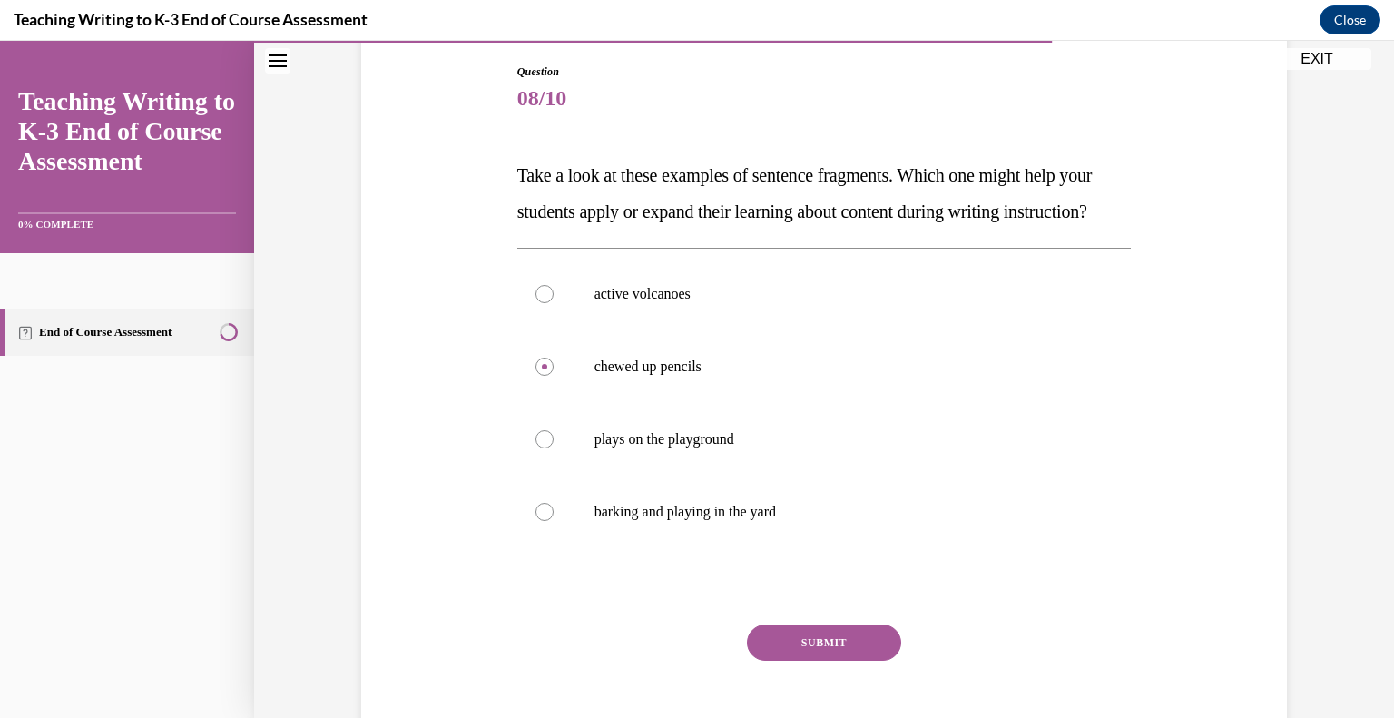
click at [831, 661] on button "SUBMIT" at bounding box center [824, 642] width 154 height 36
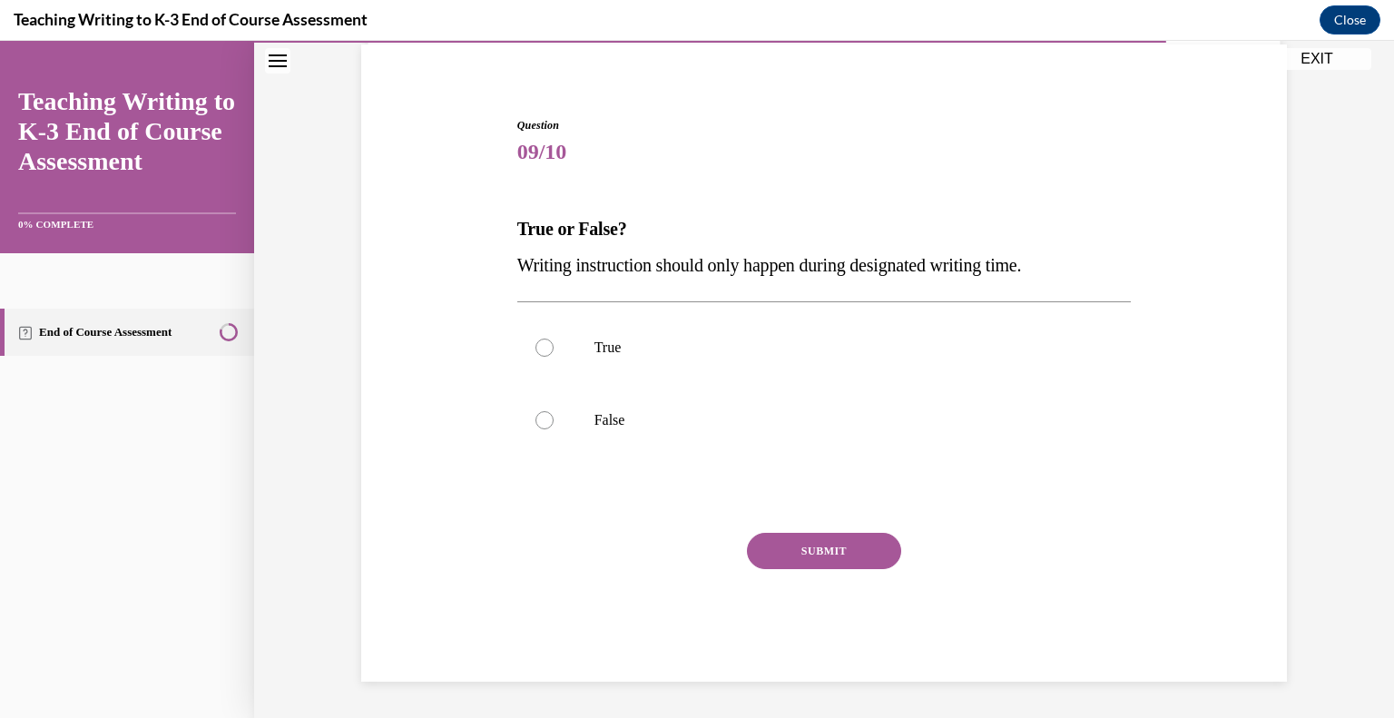
scroll to position [134, 0]
click at [538, 431] on label "False" at bounding box center [824, 421] width 614 height 73
click at [538, 430] on input "False" at bounding box center [544, 421] width 18 height 18
radio input "true"
click at [829, 551] on button "SUBMIT" at bounding box center [824, 552] width 154 height 36
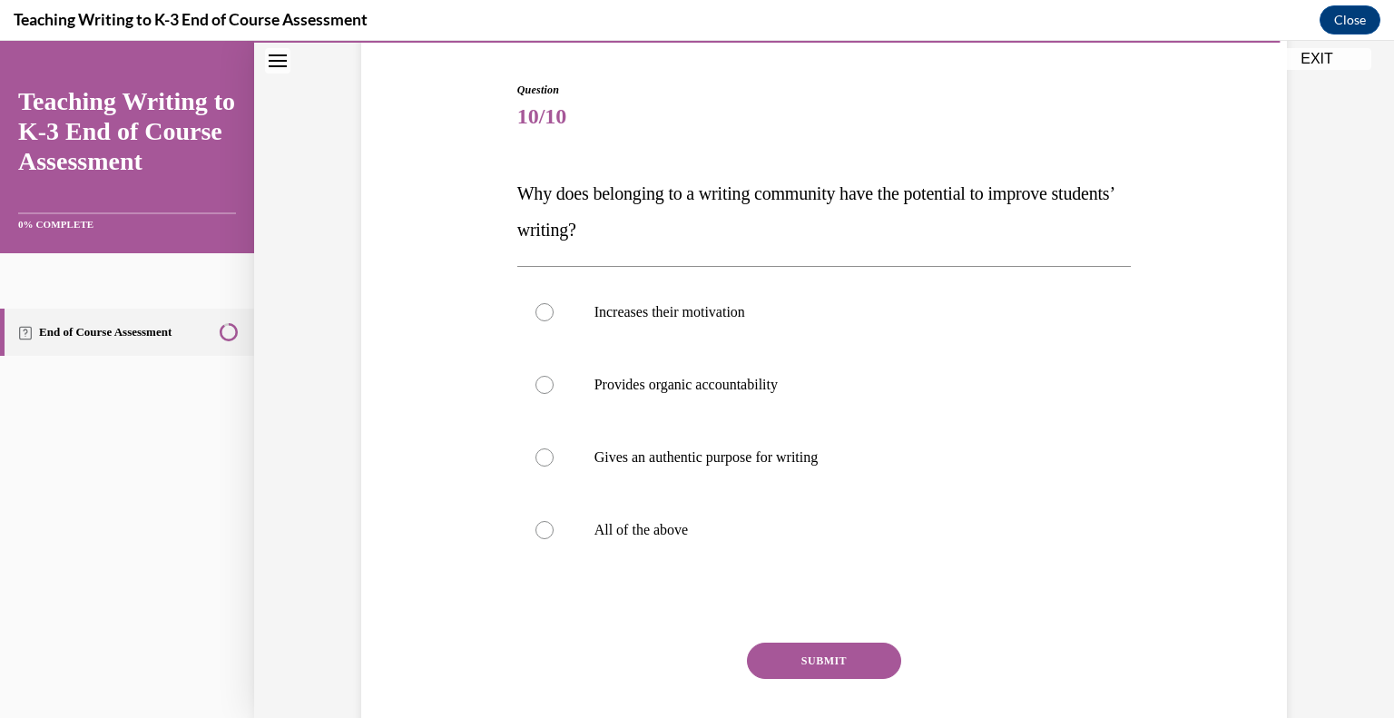
scroll to position [175, 0]
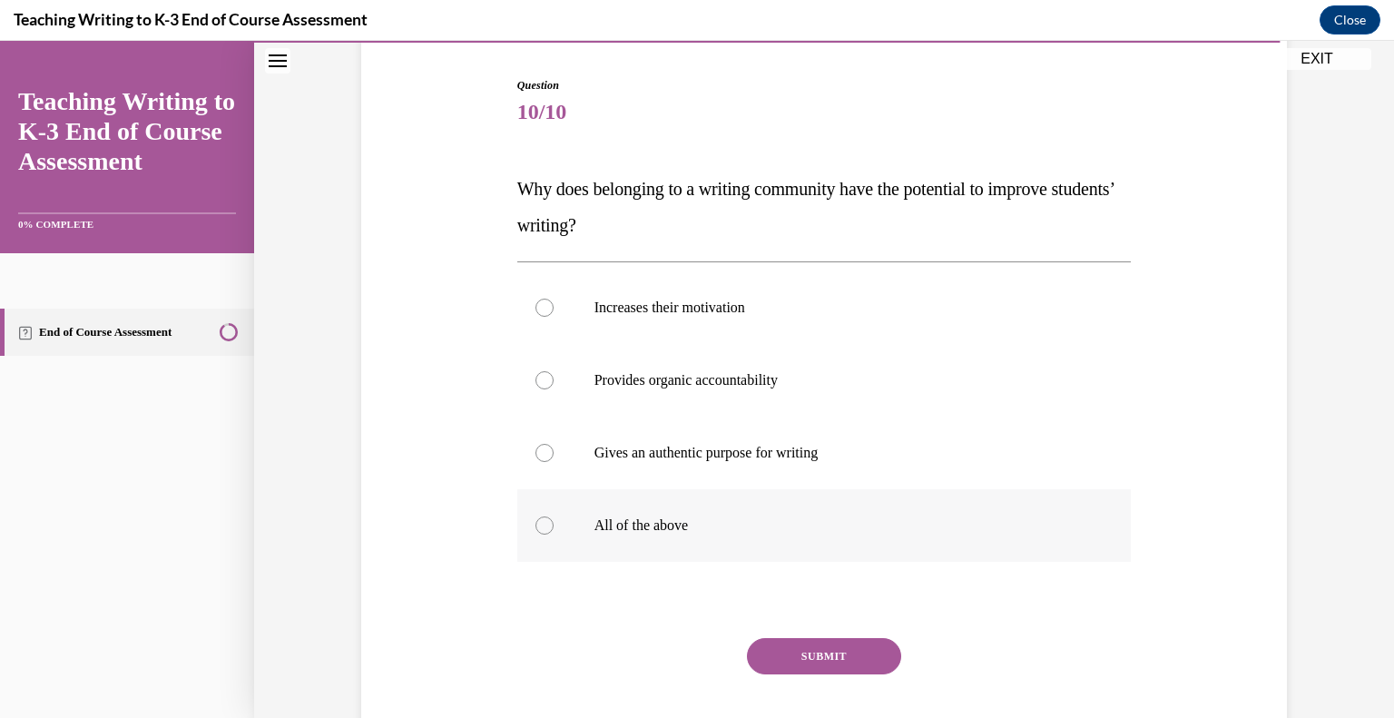
click at [535, 530] on div at bounding box center [544, 525] width 18 height 18
click at [535, 530] on input "All of the above" at bounding box center [544, 525] width 18 height 18
radio input "true"
click at [807, 652] on button "SUBMIT" at bounding box center [824, 656] width 154 height 36
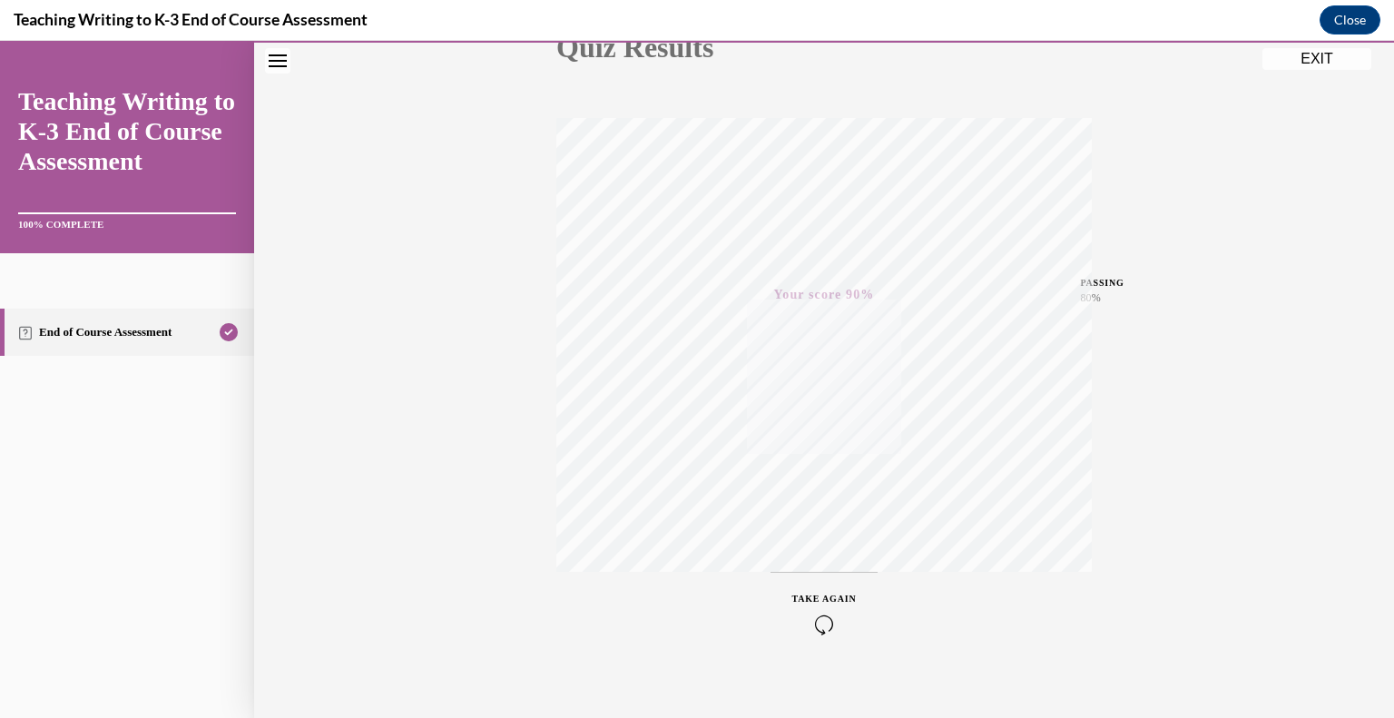
scroll to position [252, 0]
click at [1311, 68] on button "EXIT" at bounding box center [1316, 59] width 109 height 22
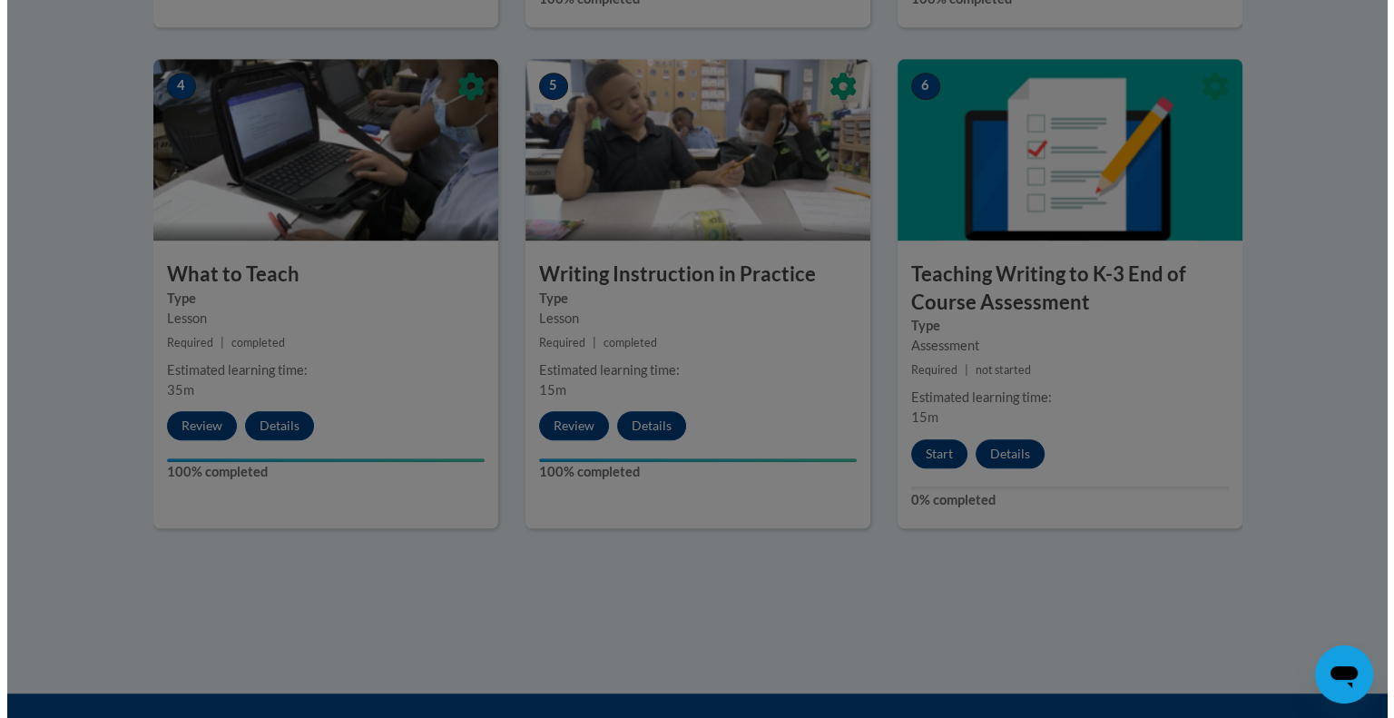
scroll to position [1296, 0]
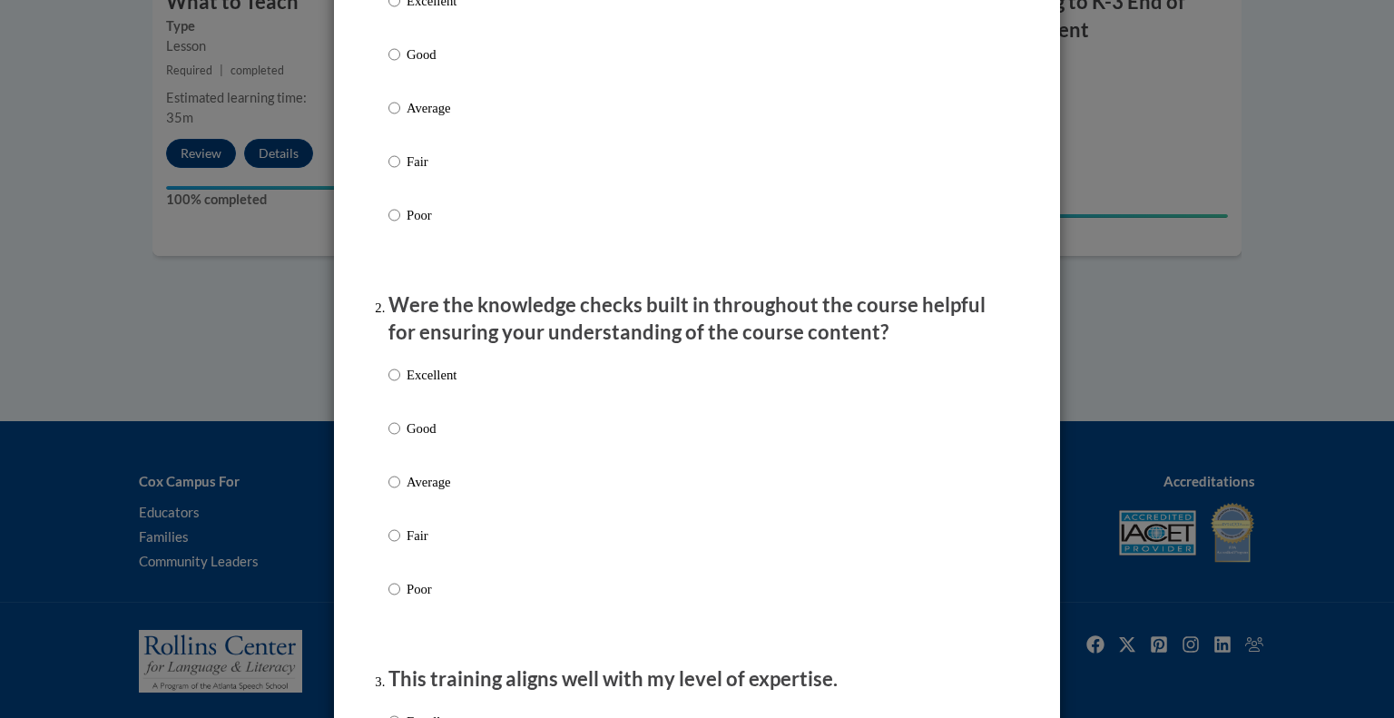
scroll to position [366, 0]
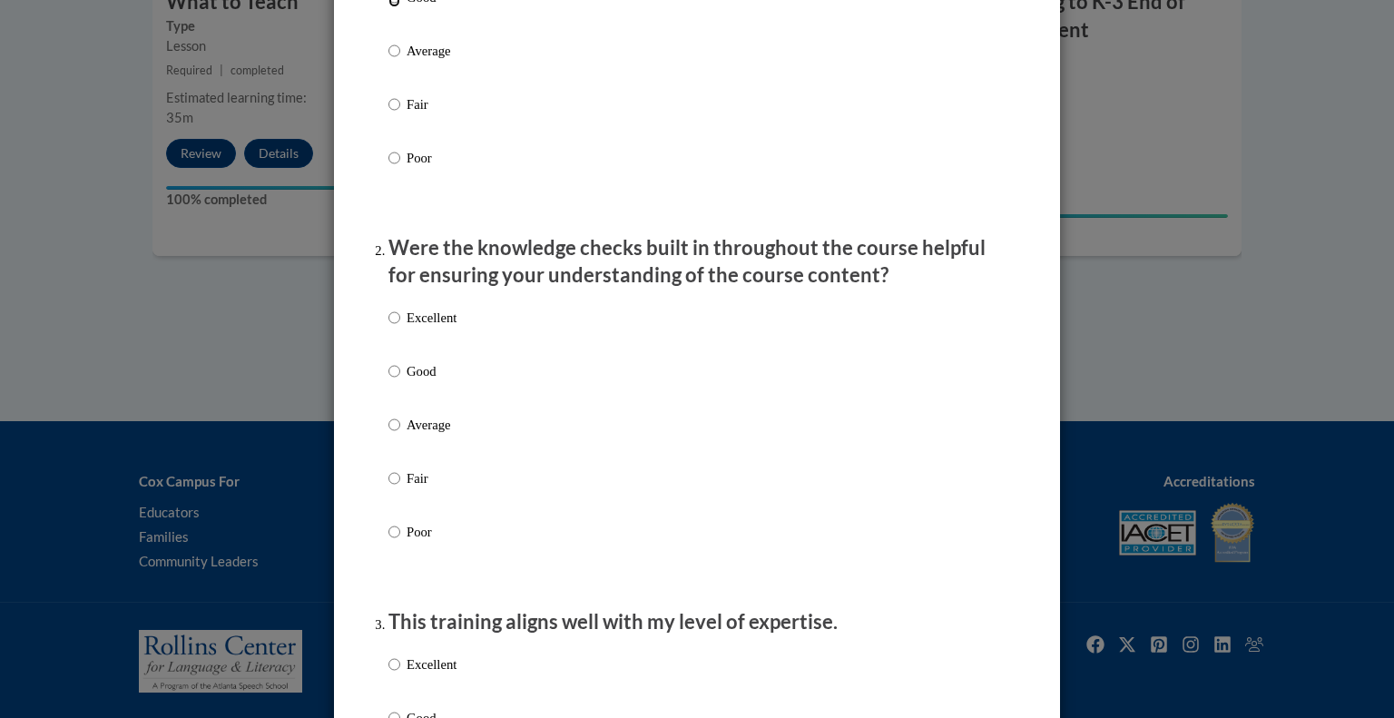
radio input "true"
click at [388, 381] on input "Good" at bounding box center [394, 371] width 12 height 20
radio input "true"
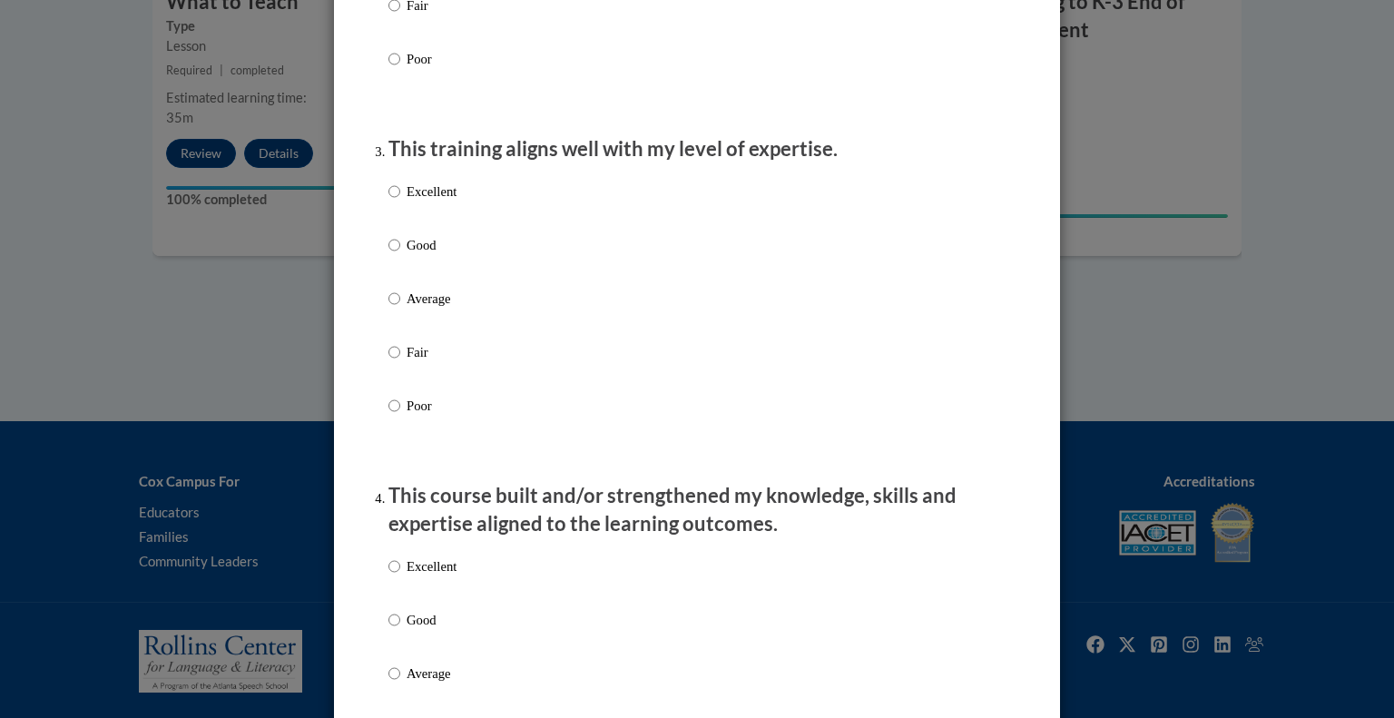
scroll to position [863, 0]
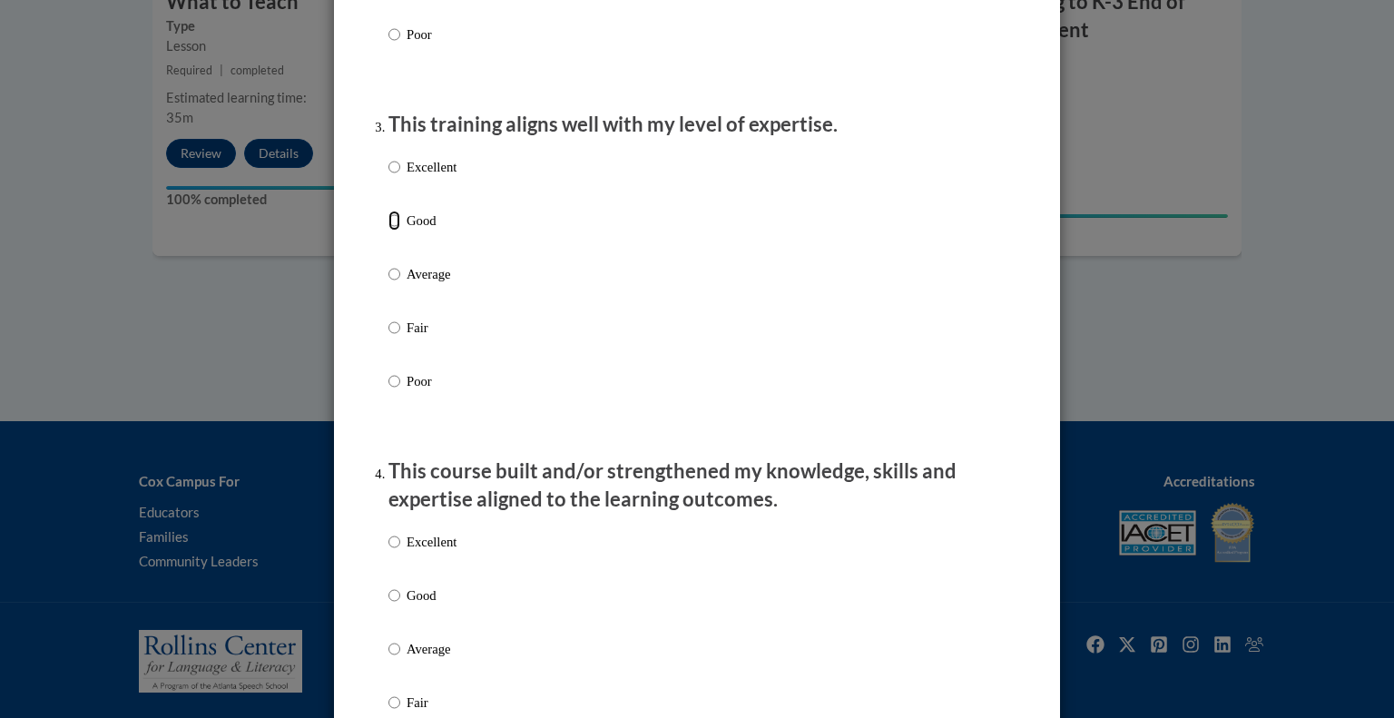
click at [388, 230] on input "Good" at bounding box center [394, 221] width 12 height 20
radio input "true"
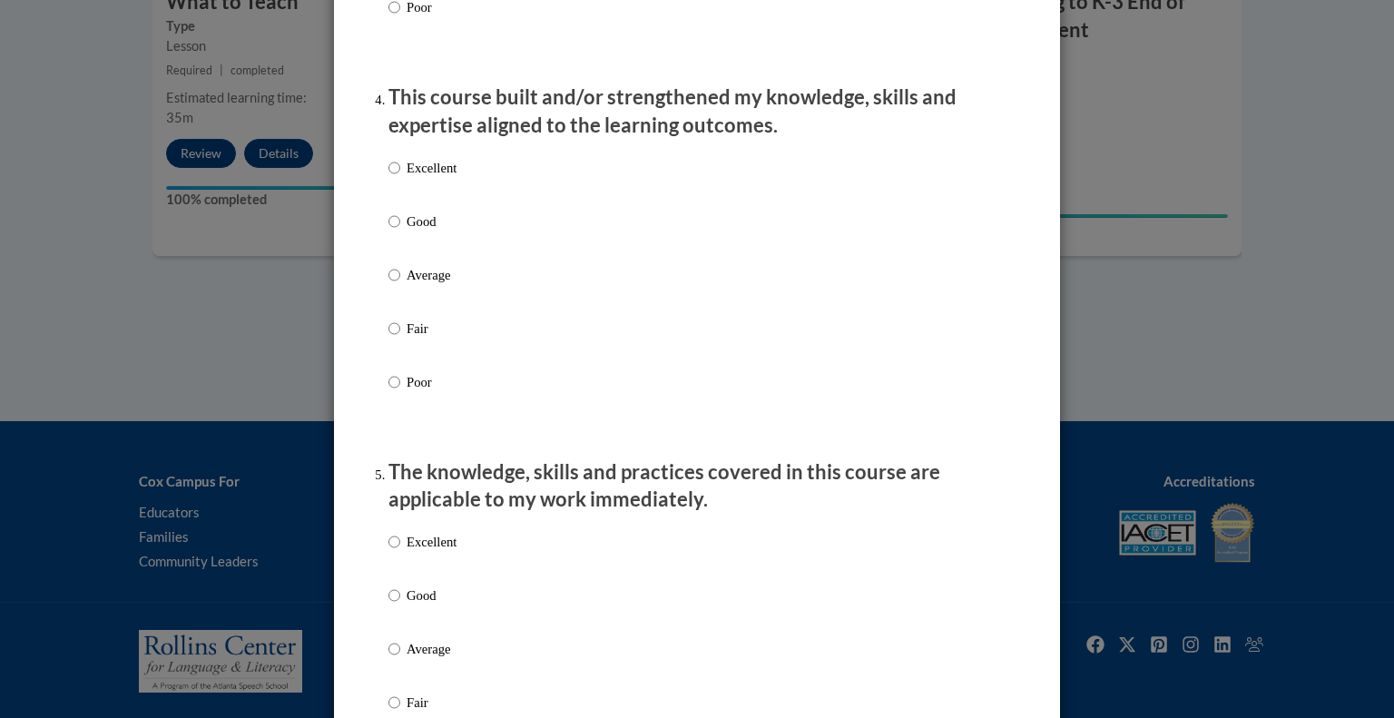
scroll to position [1241, 0]
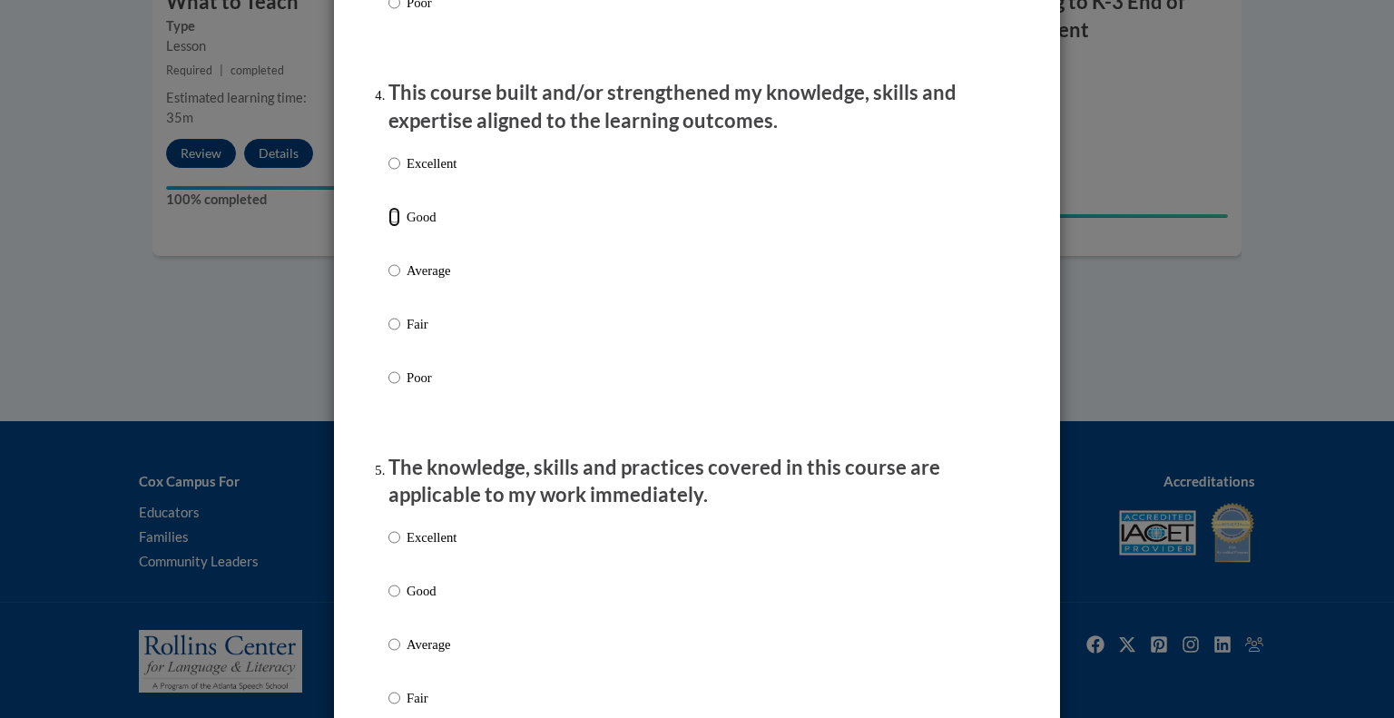
click at [389, 227] on input "Good" at bounding box center [394, 217] width 12 height 20
radio input "true"
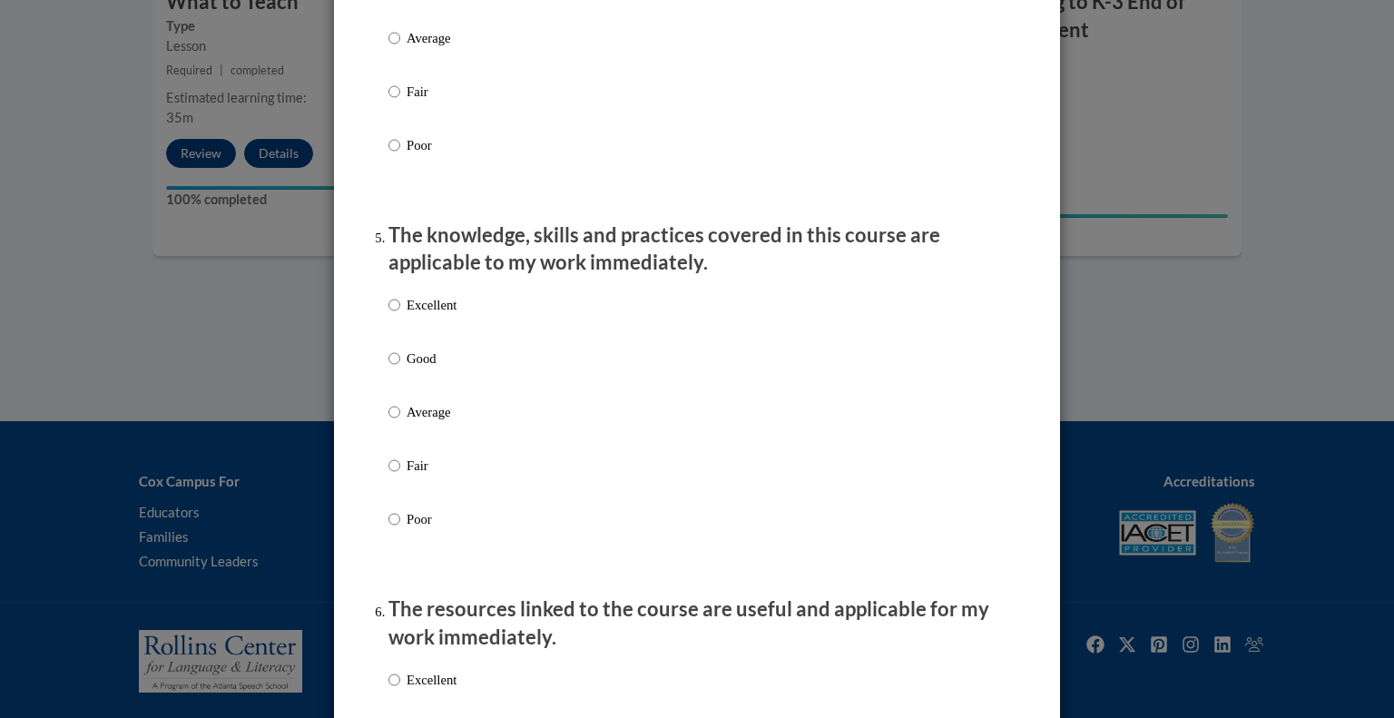
scroll to position [1478, 0]
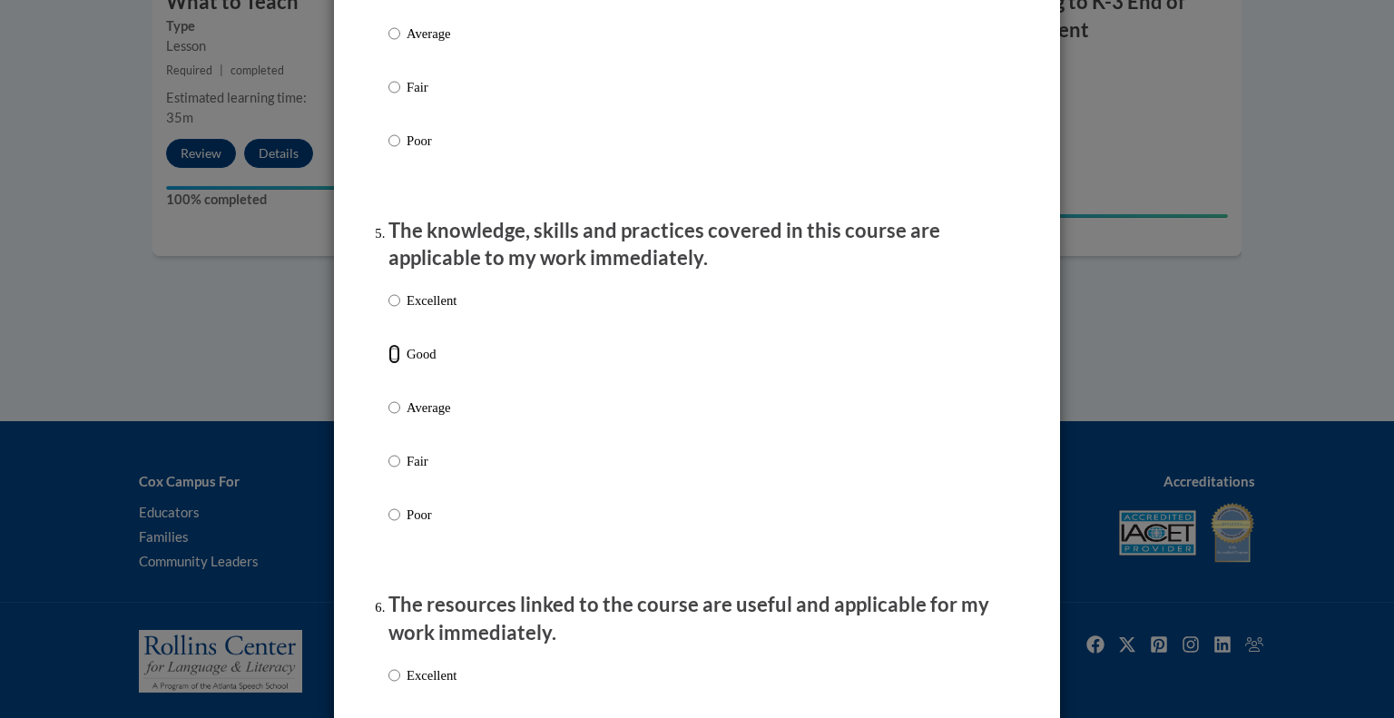
click at [388, 364] on input "Good" at bounding box center [394, 354] width 12 height 20
radio input "true"
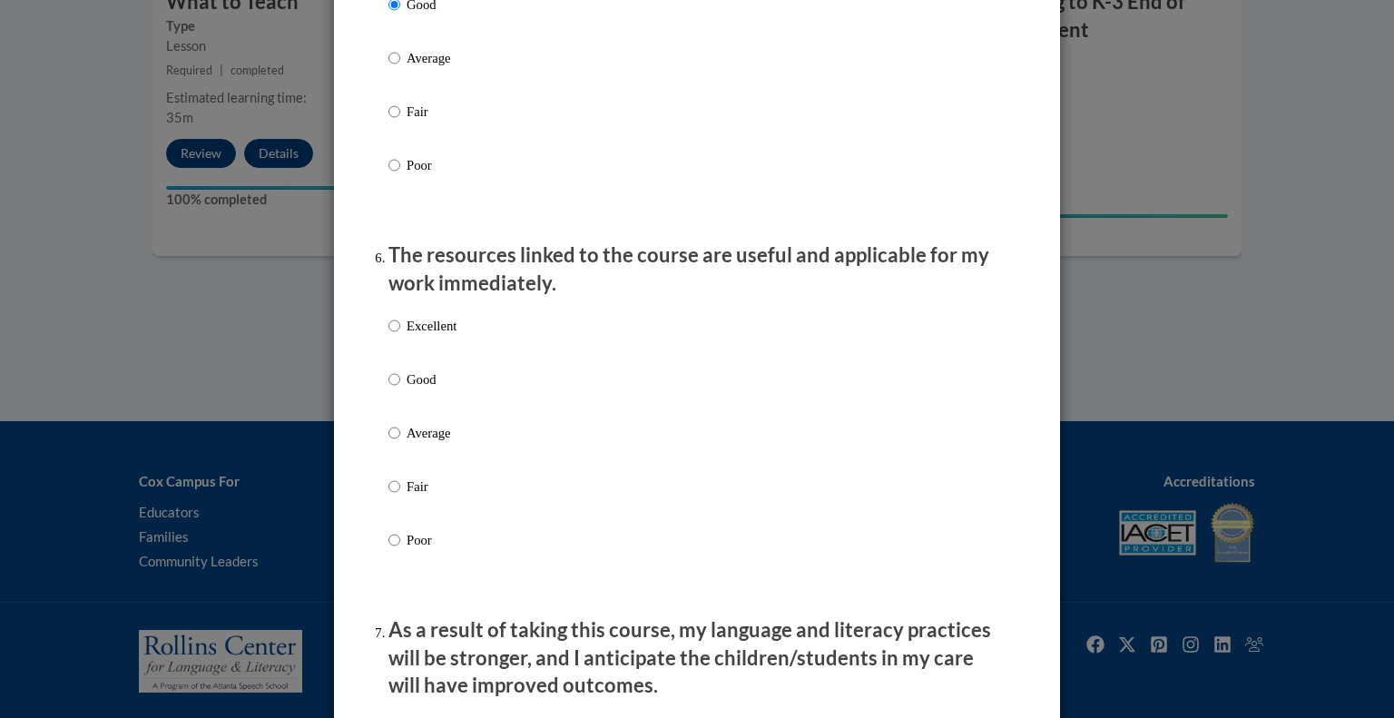
scroll to position [1952, 0]
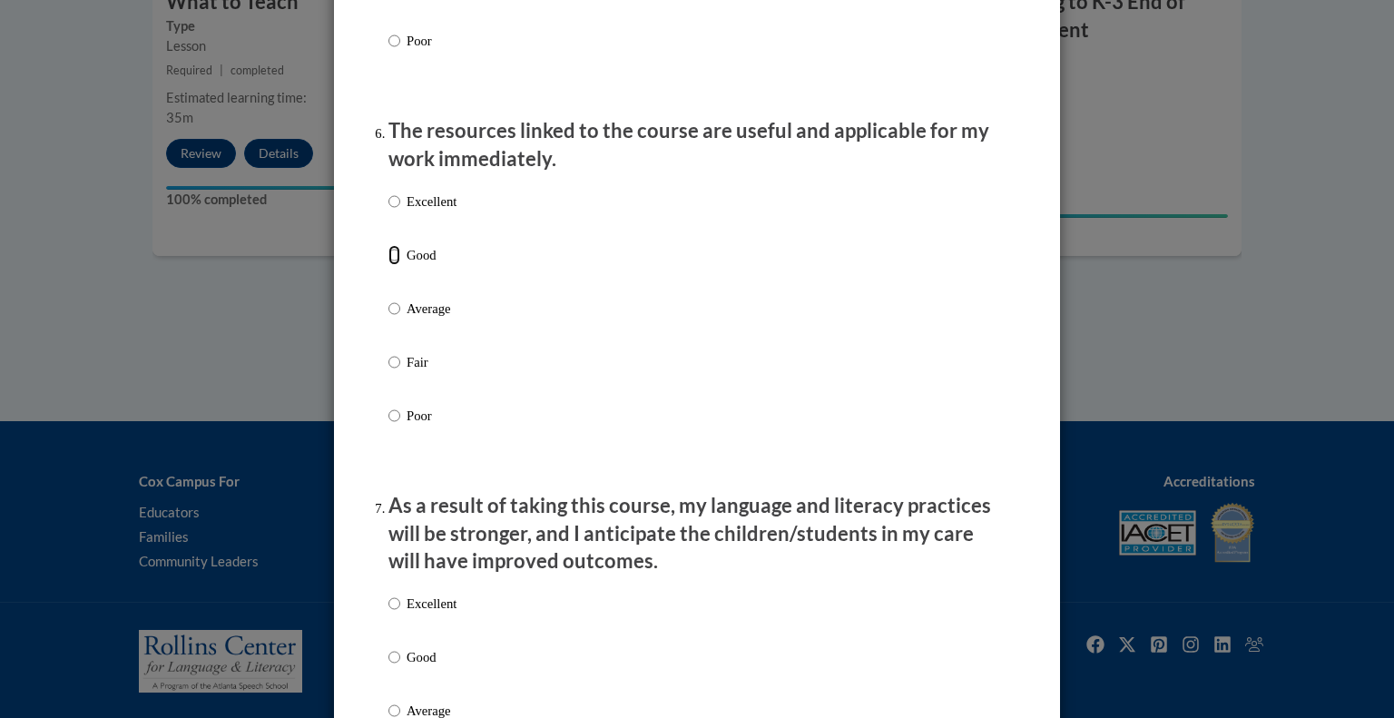
click at [388, 265] on input "Good" at bounding box center [394, 255] width 12 height 20
radio input "true"
click at [392, 667] on input "Good" at bounding box center [394, 657] width 12 height 20
radio input "true"
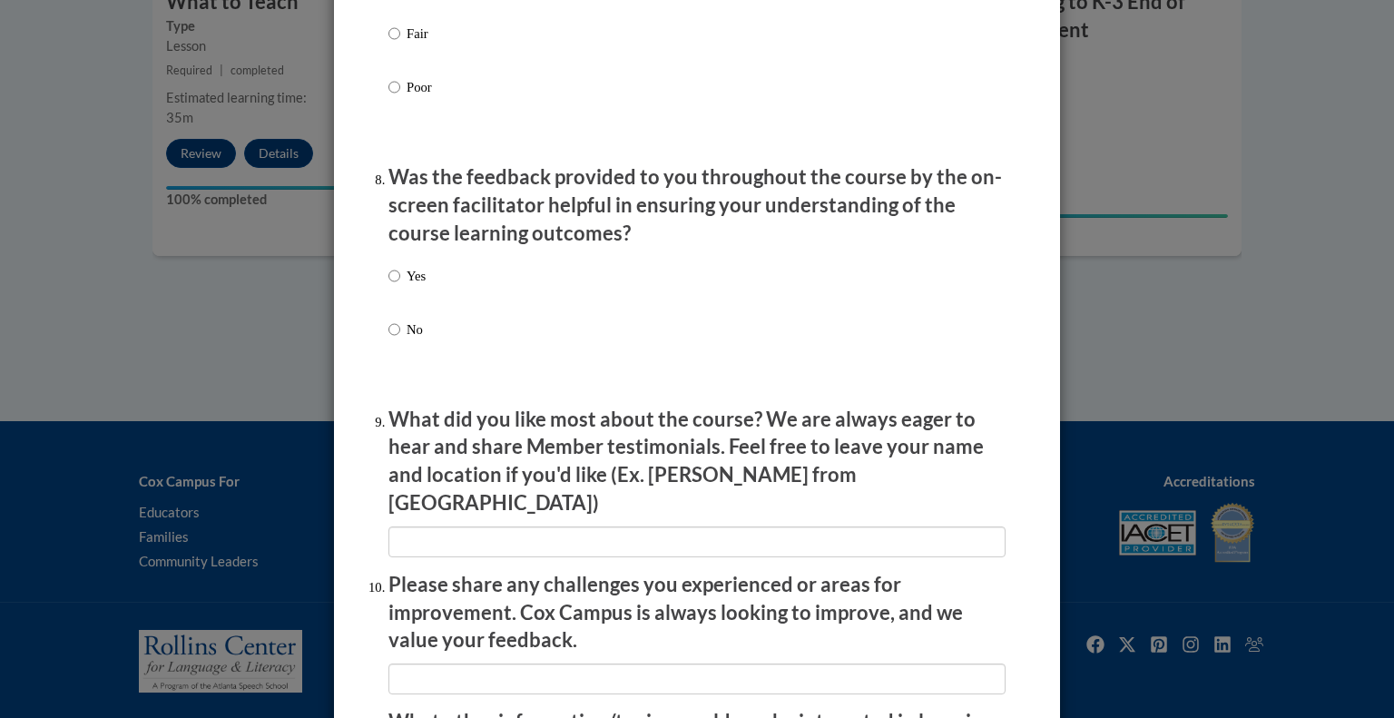
scroll to position [2698, 0]
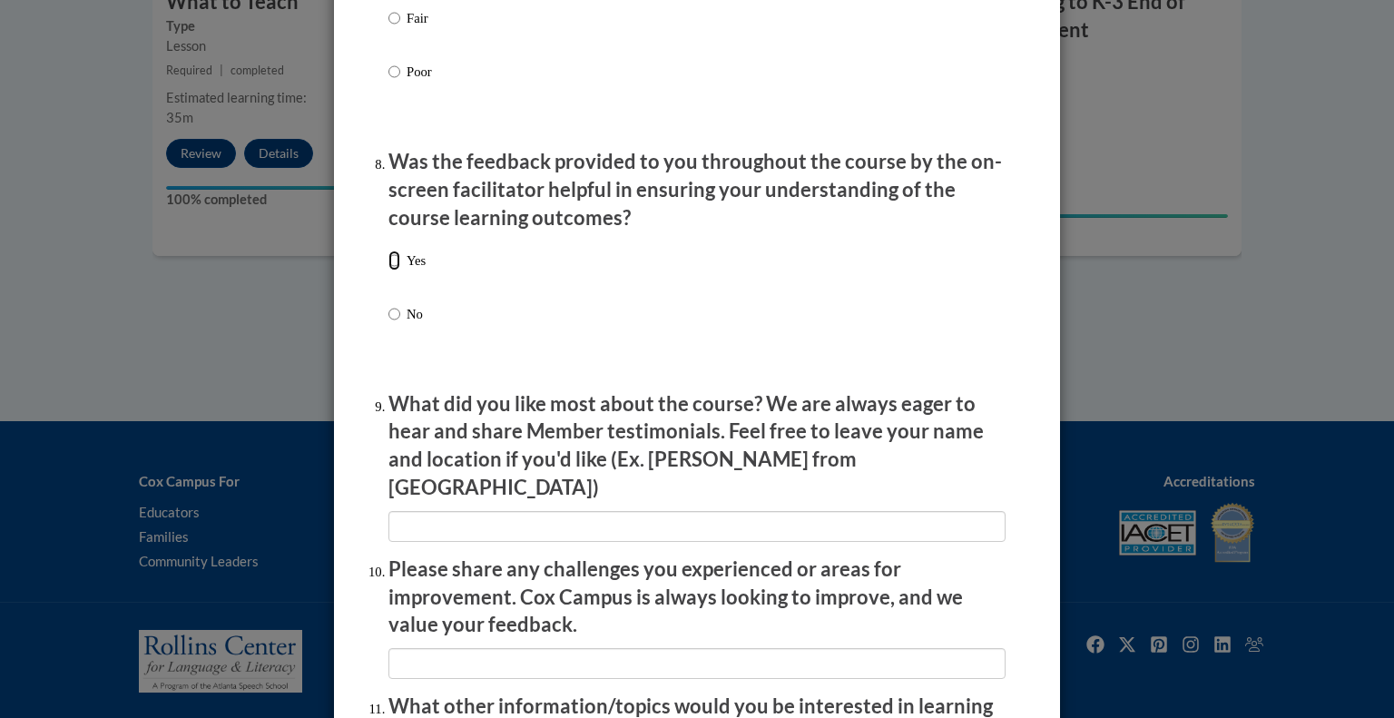
click at [391, 270] on input "Yes" at bounding box center [394, 260] width 12 height 20
radio input "true"
click at [421, 521] on input "textbox" at bounding box center [696, 526] width 617 height 31
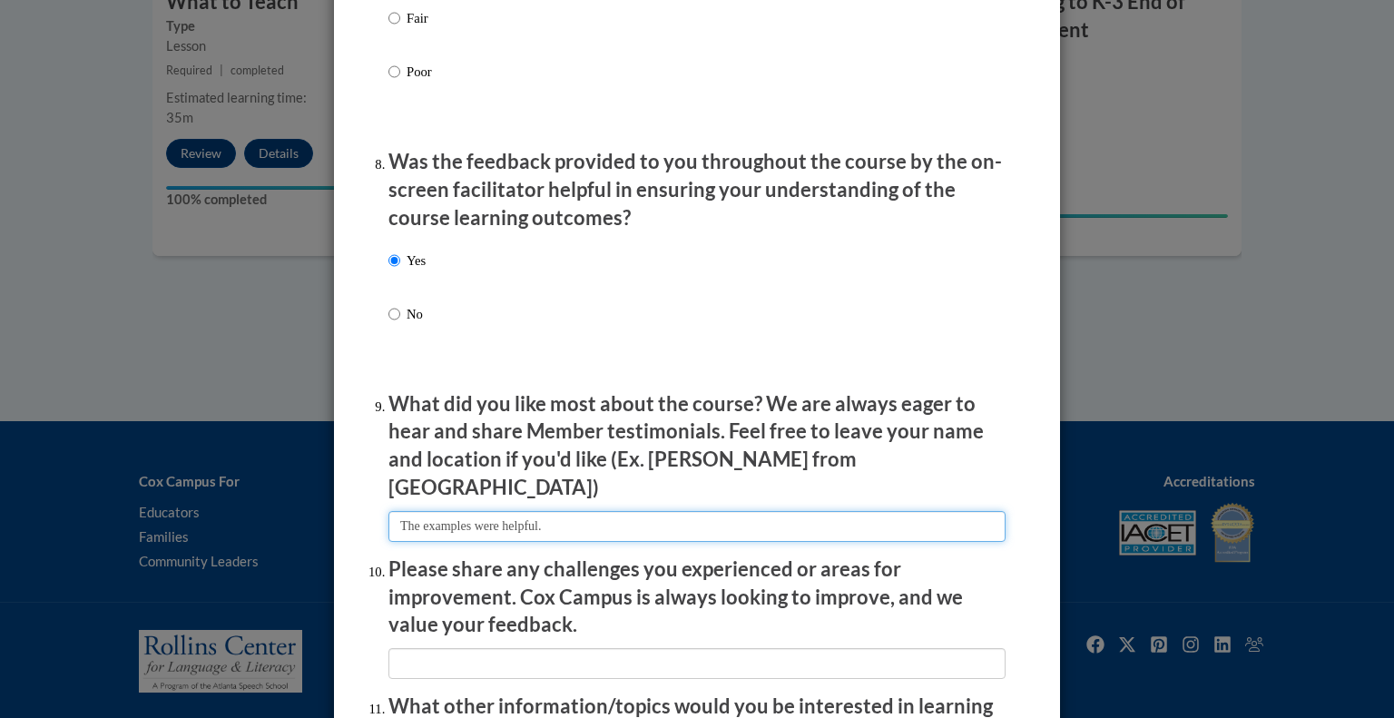
type input "The examples were helpful."
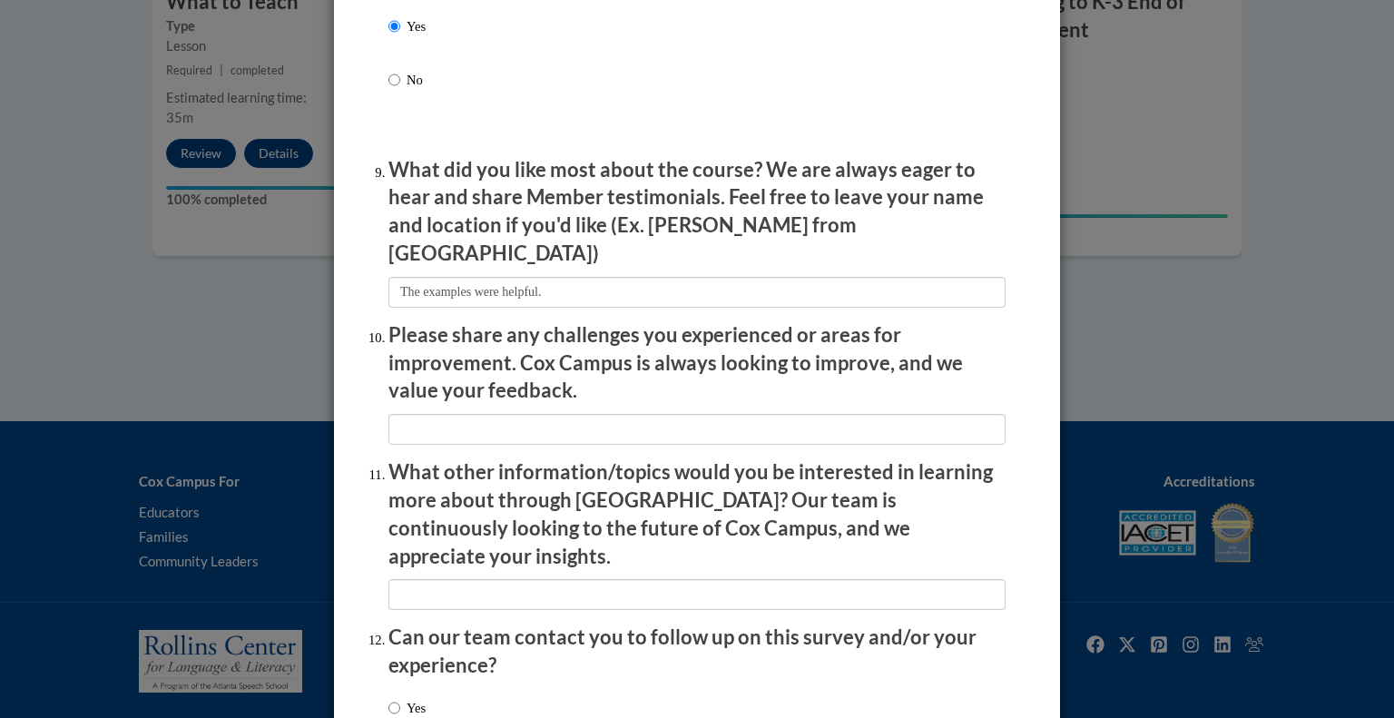
scroll to position [2940, 0]
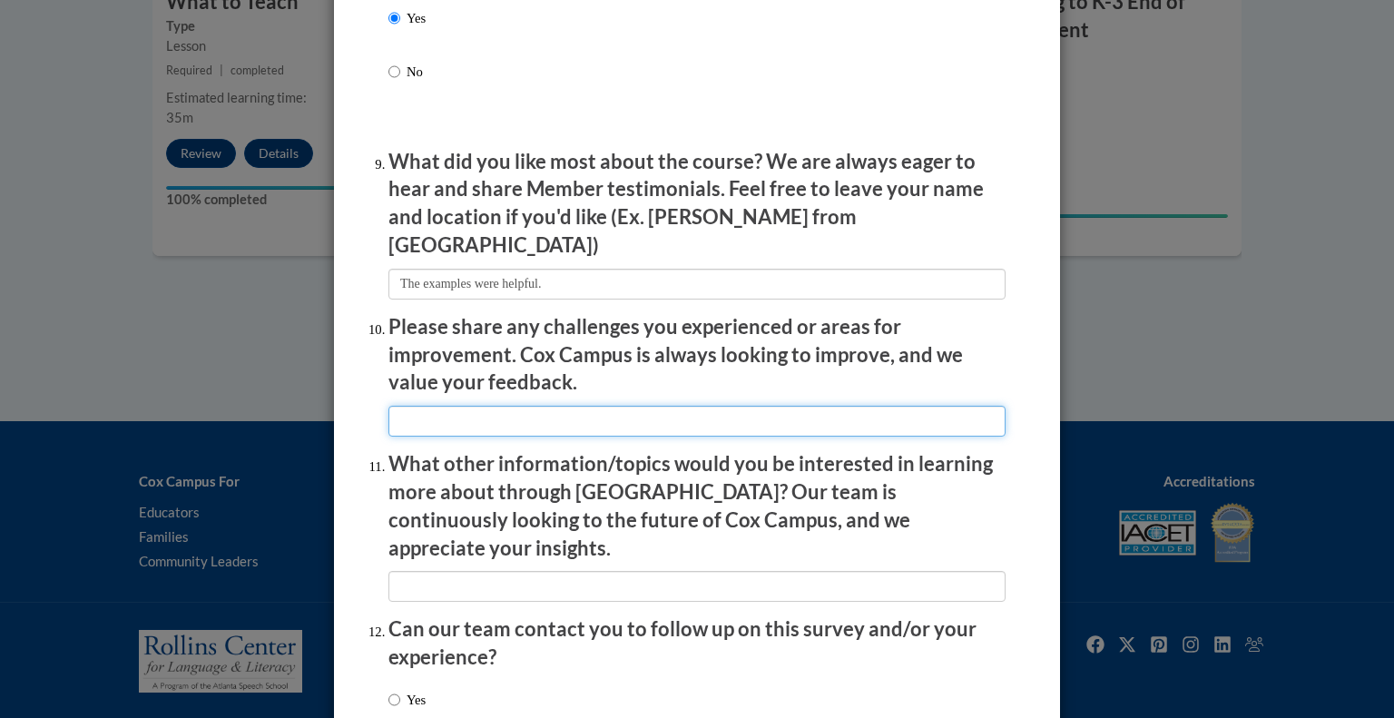
click at [421, 420] on input "textbox" at bounding box center [696, 421] width 617 height 31
type input "none at the moment"
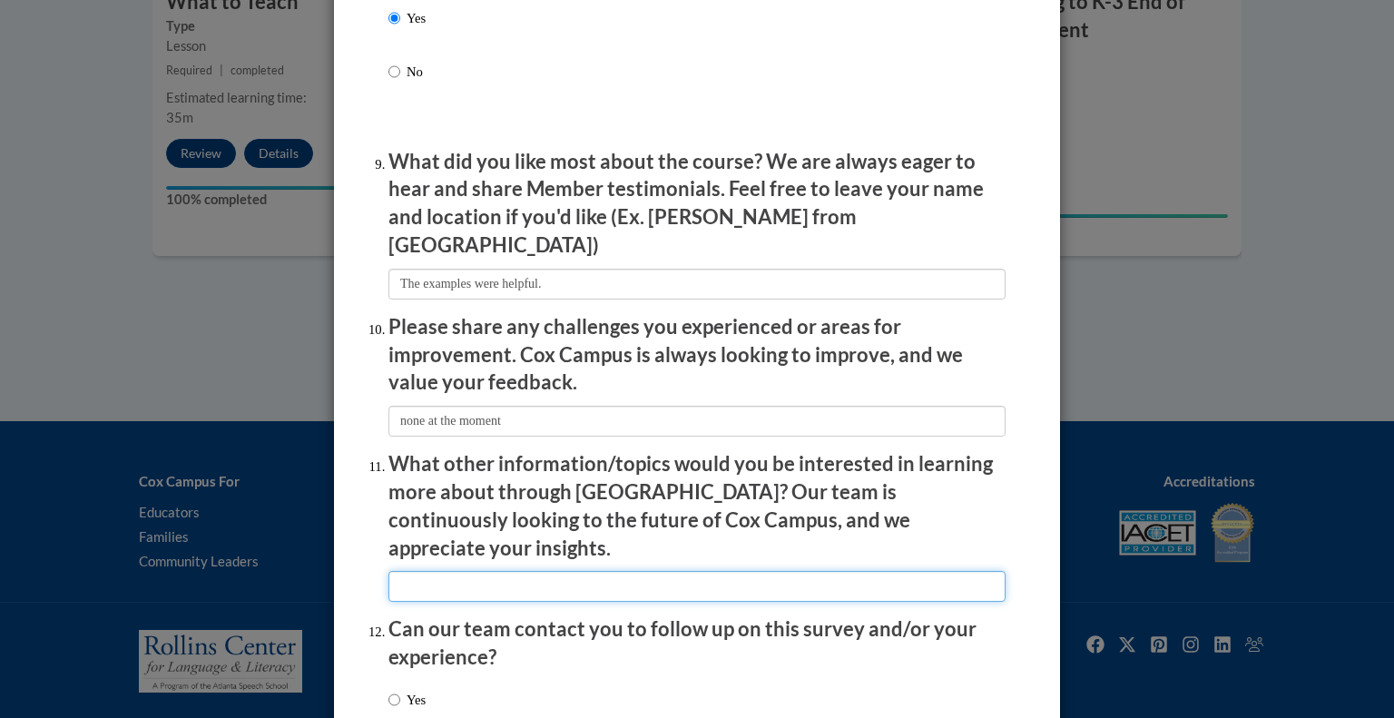
click at [434, 571] on input "textbox" at bounding box center [696, 586] width 617 height 31
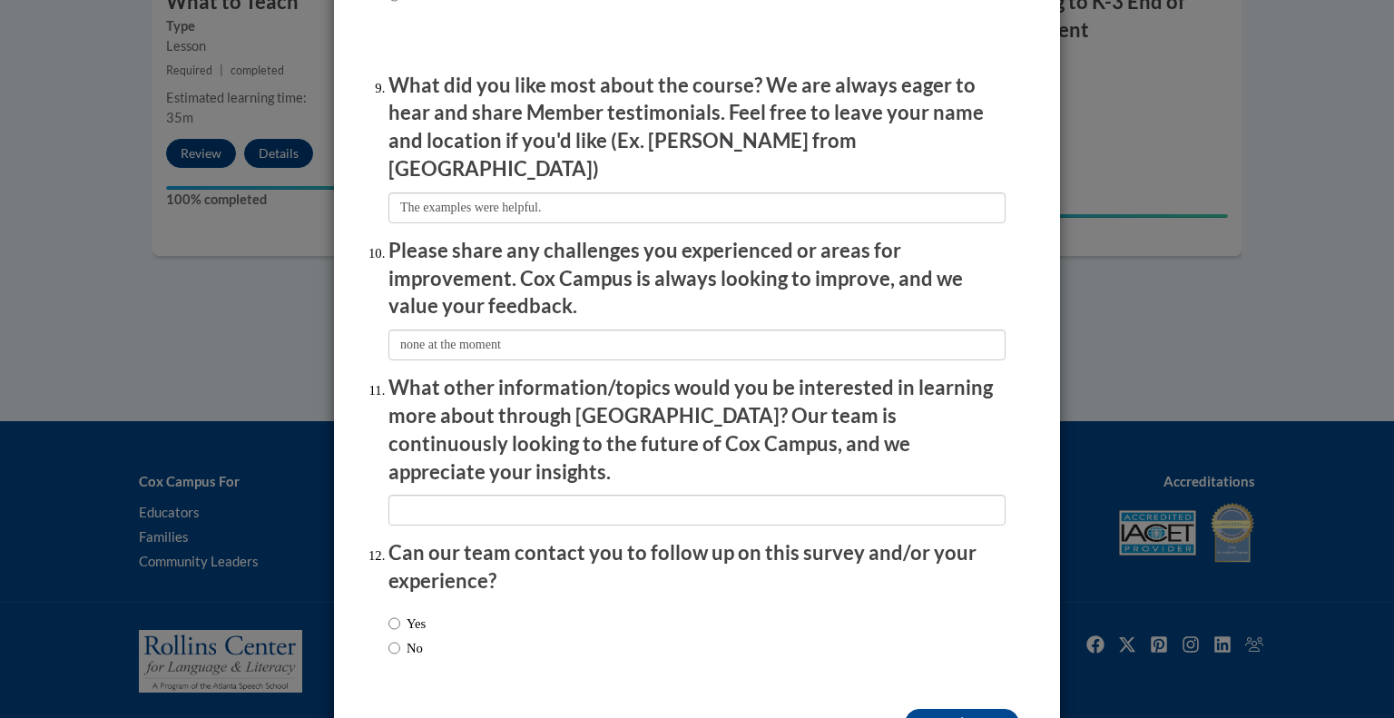
scroll to position [3029, 0]
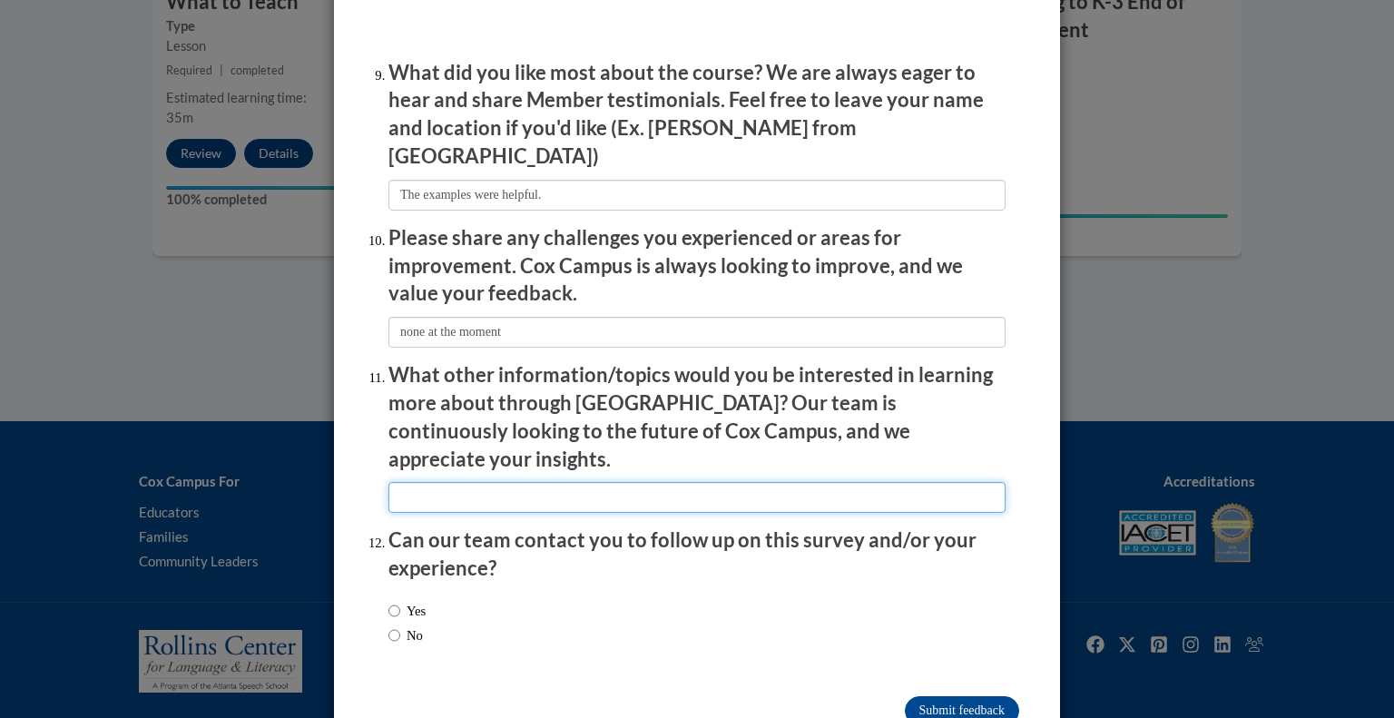
click at [461, 482] on input "textbox" at bounding box center [696, 497] width 617 height 31
type input "El focus"
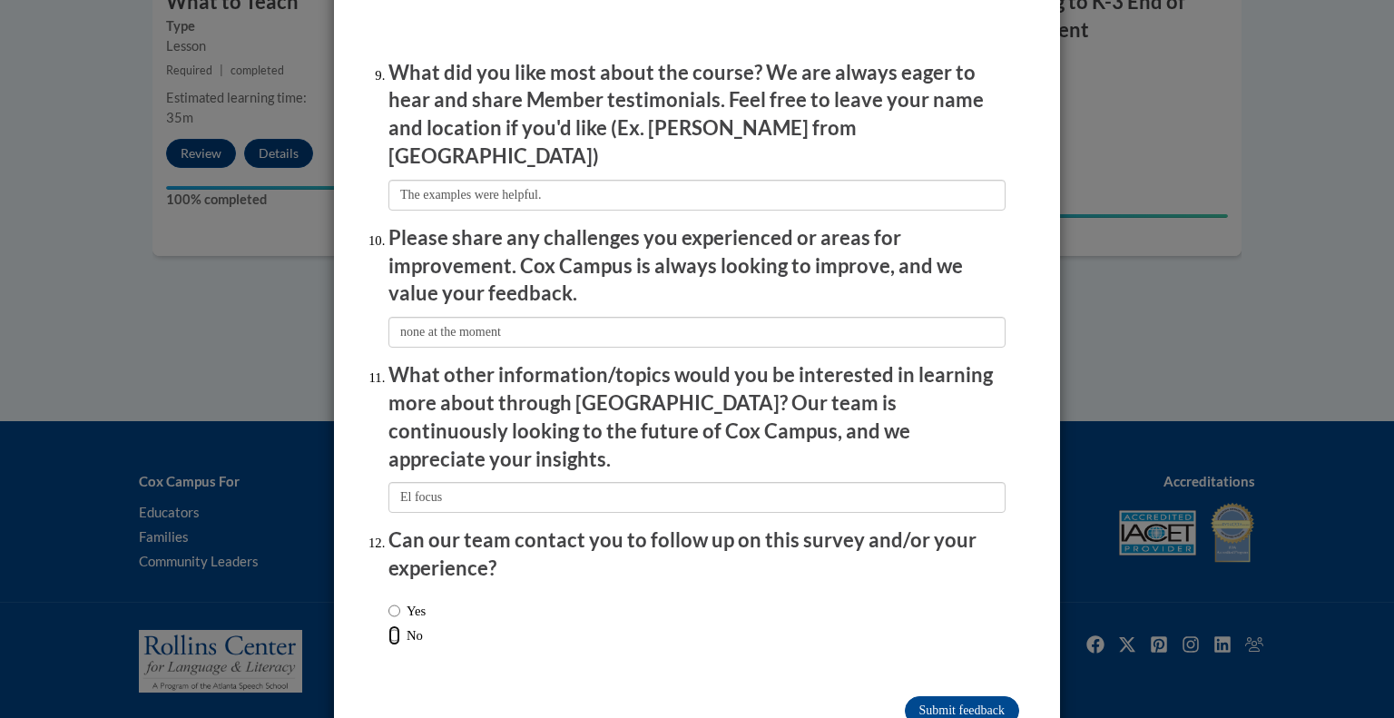
click at [388, 625] on input "No" at bounding box center [394, 635] width 12 height 20
radio input "true"
click at [968, 696] on input "Submit feedback" at bounding box center [962, 710] width 114 height 29
